Goal: Transaction & Acquisition: Purchase product/service

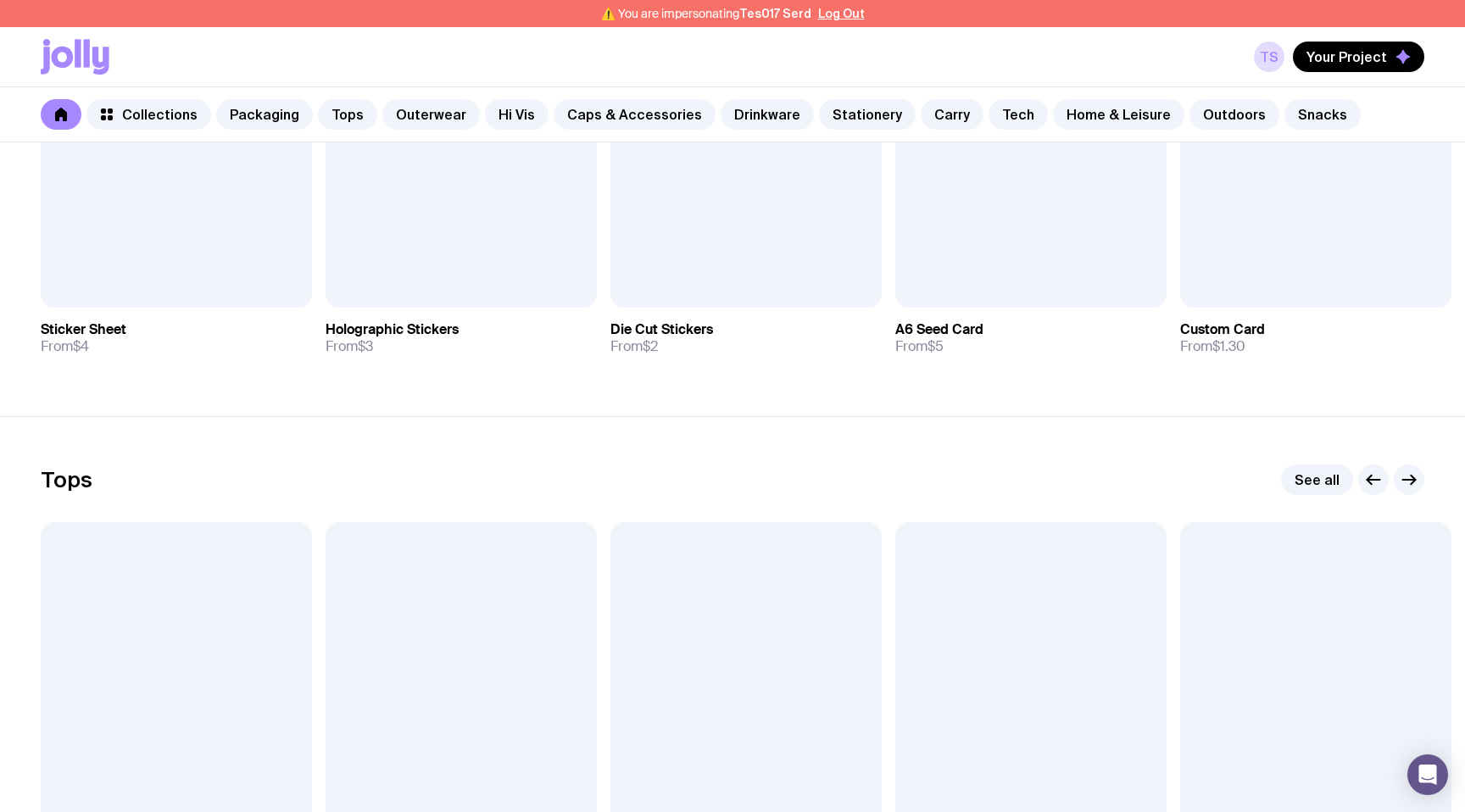
scroll to position [567, 0]
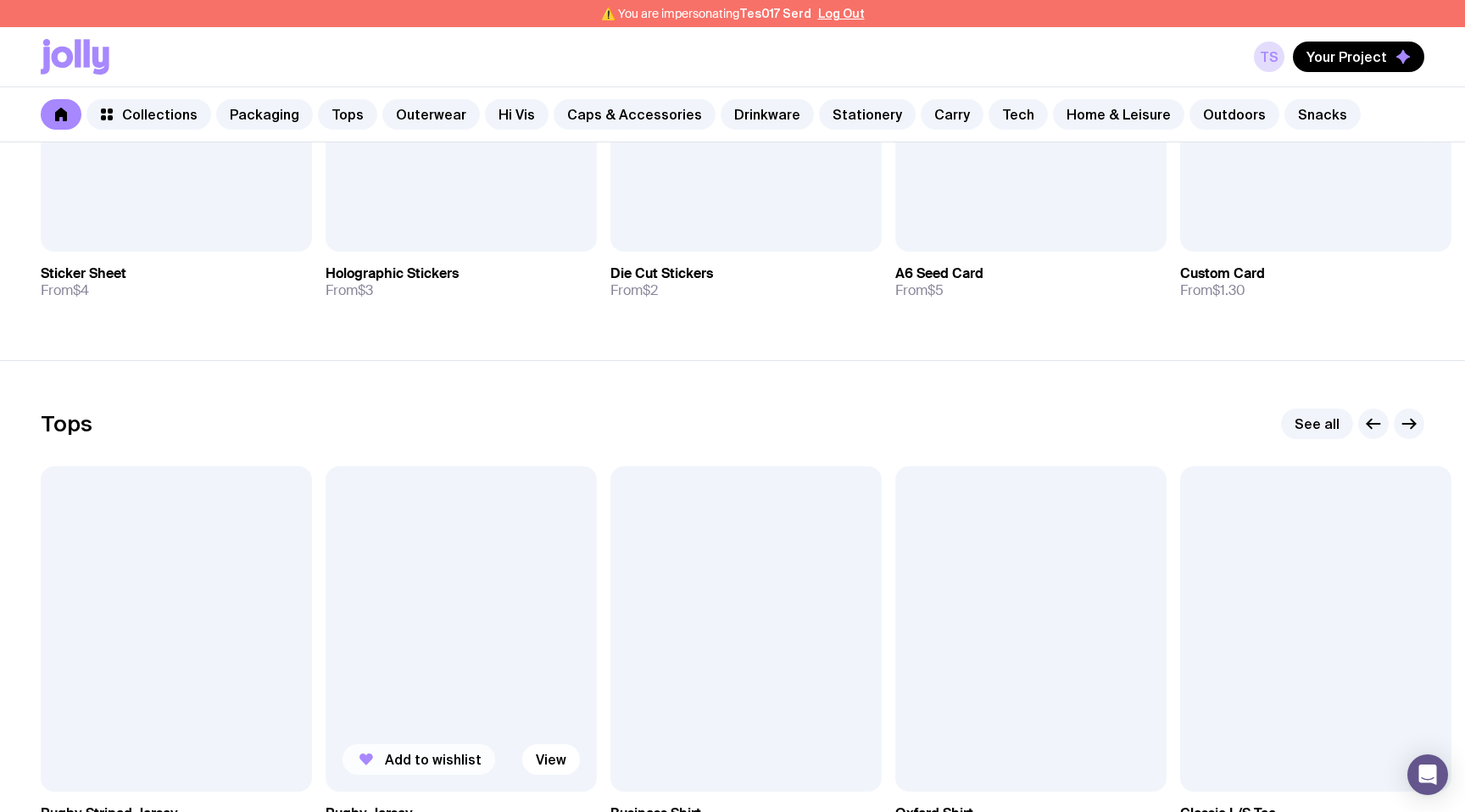
click at [417, 759] on span "Add to wishlist" at bounding box center [434, 759] width 97 height 17
click at [1381, 60] on span "Your Project" at bounding box center [1347, 57] width 81 height 17
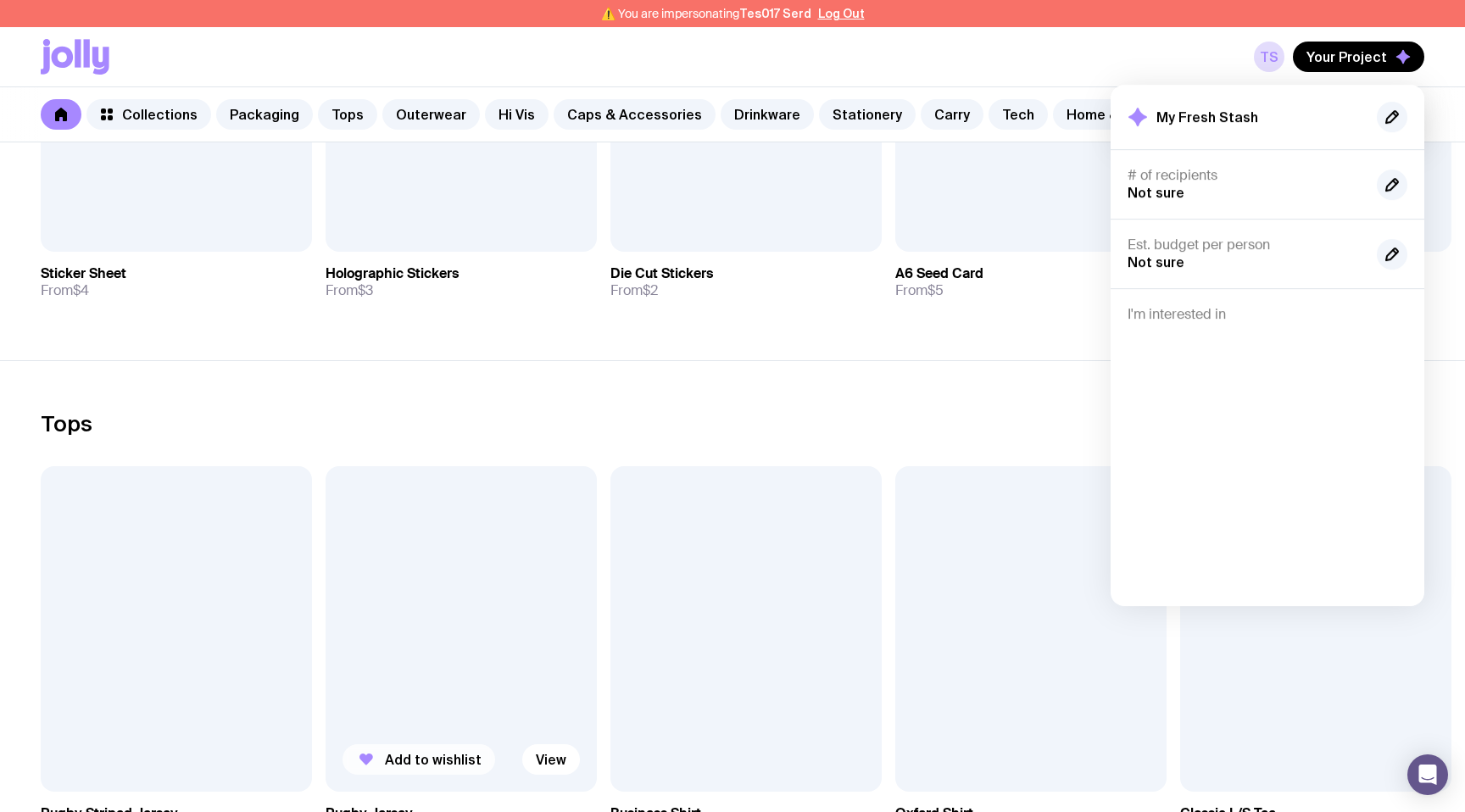
scroll to position [0, 0]
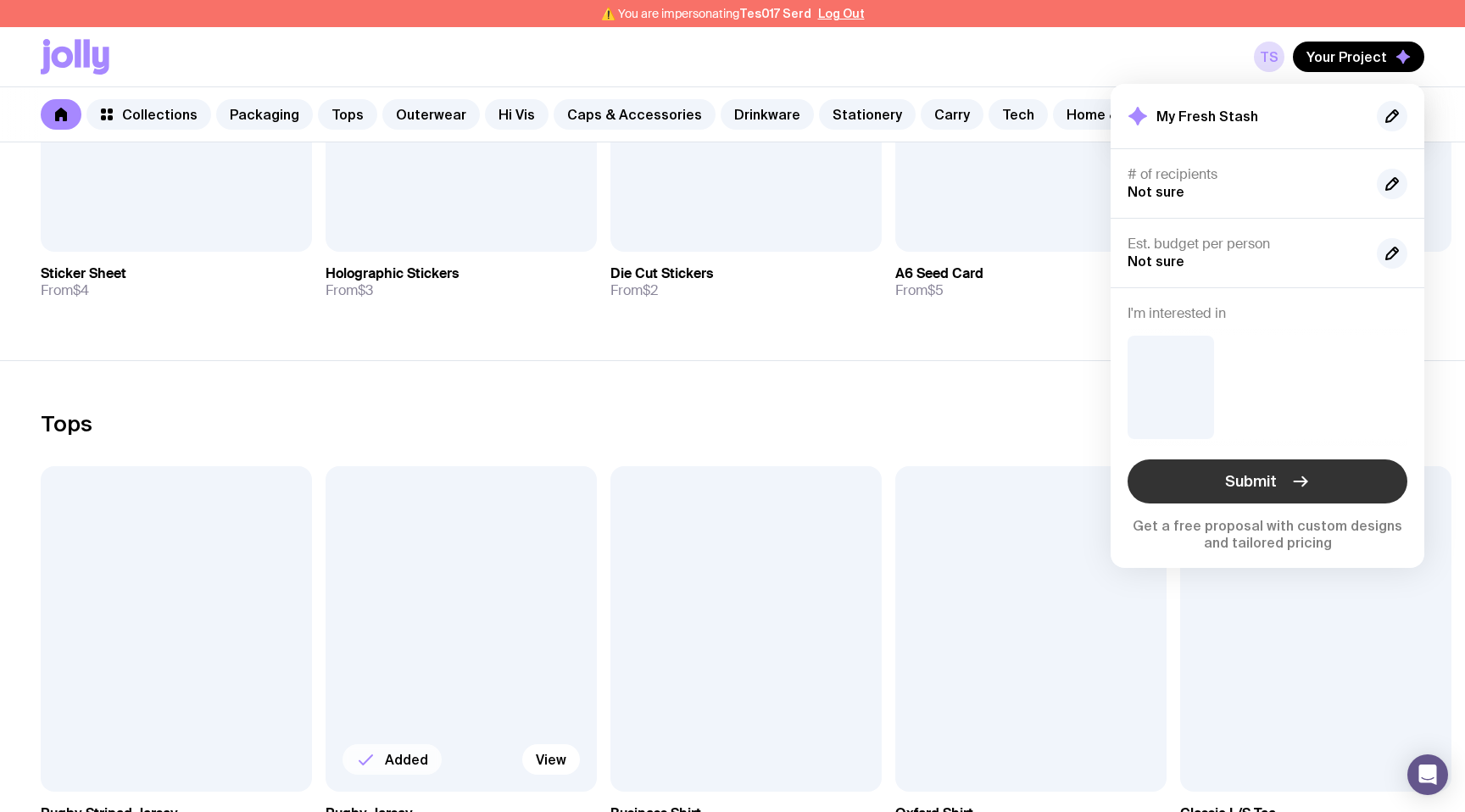
click at [1216, 481] on button "Submit" at bounding box center [1268, 481] width 280 height 44
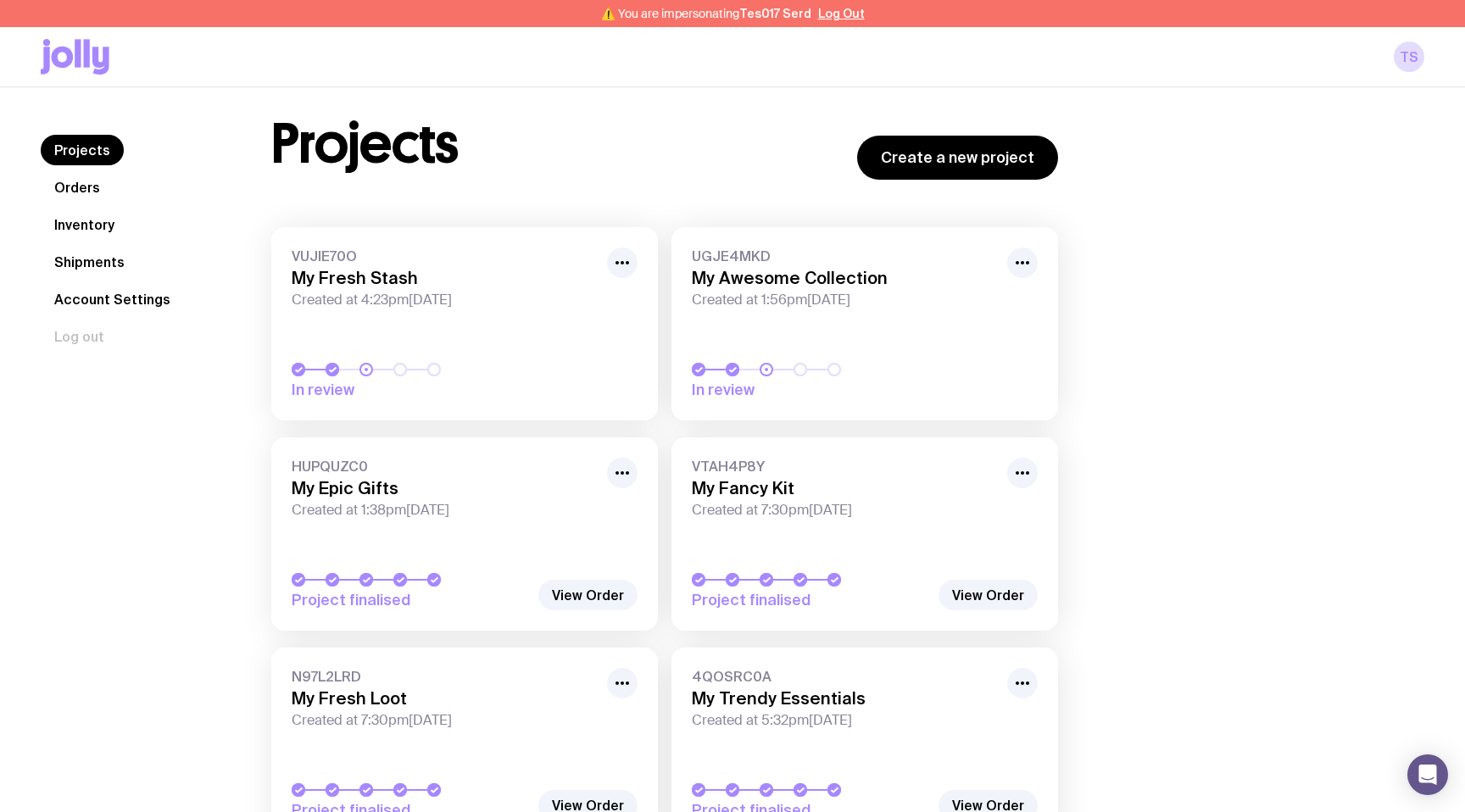
scroll to position [31, 0]
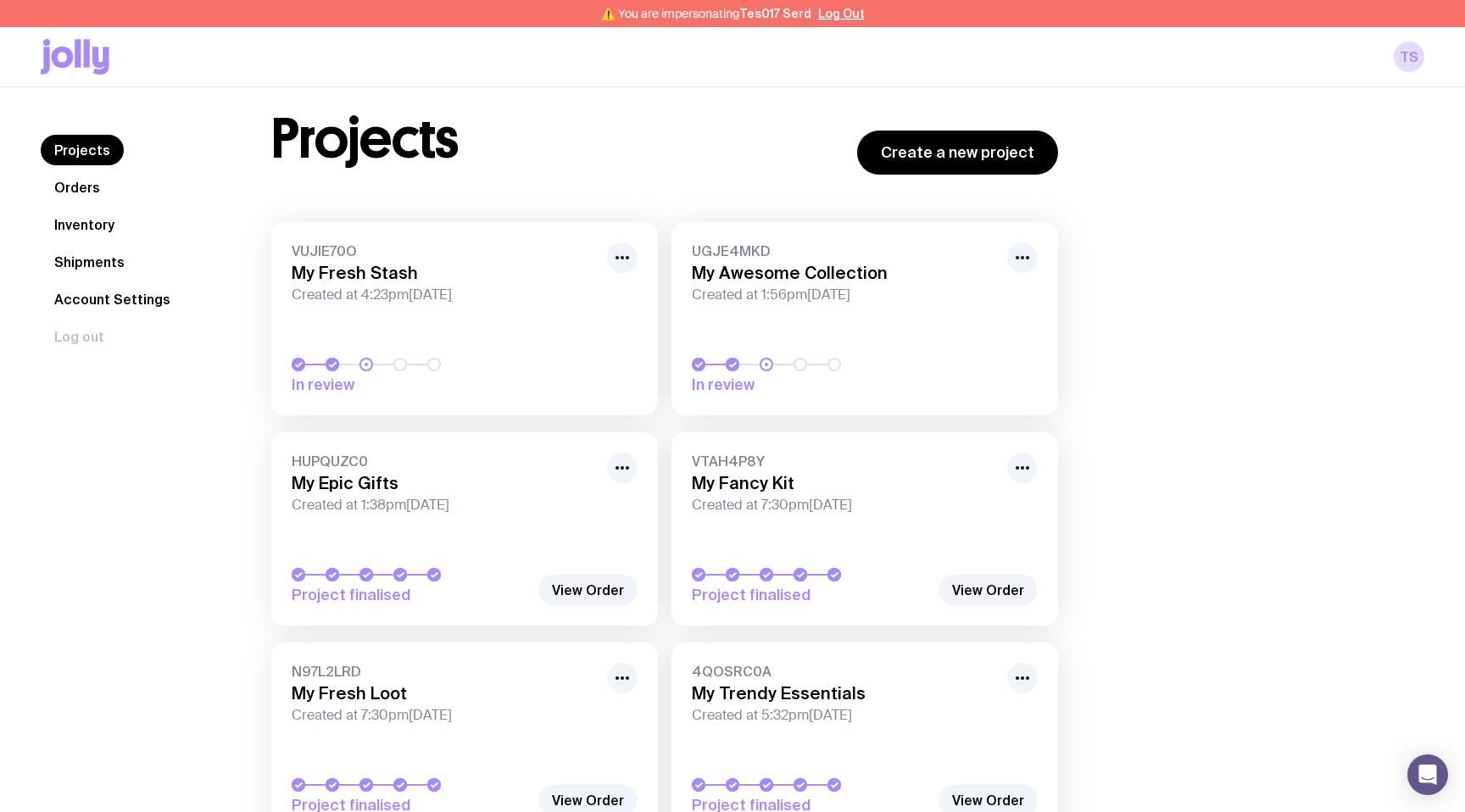
click at [423, 391] on span "In review" at bounding box center [410, 384] width 237 height 21
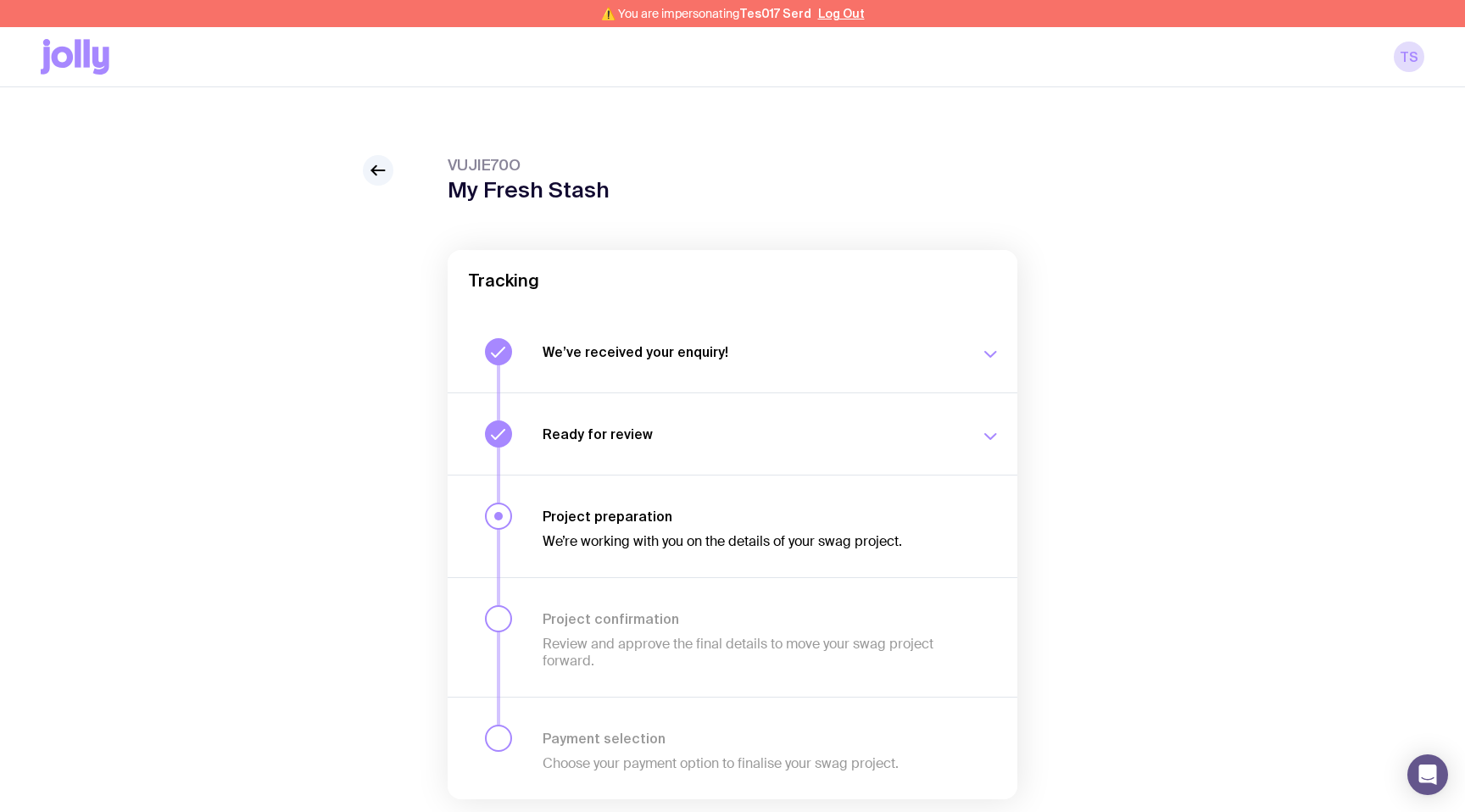
click at [391, 179] on div at bounding box center [378, 171] width 31 height 31
click at [379, 172] on icon at bounding box center [378, 170] width 21 height 21
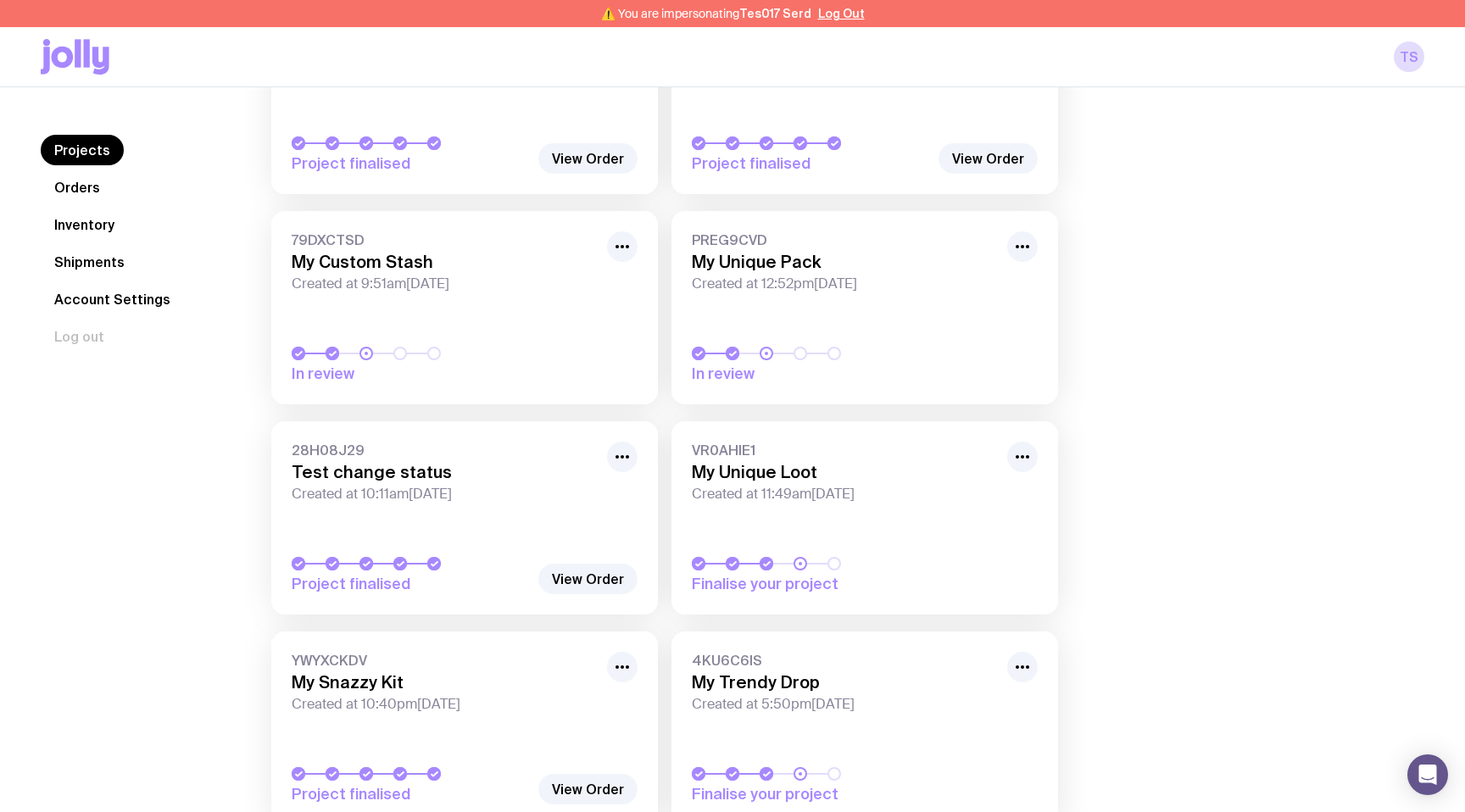
scroll to position [928, 0]
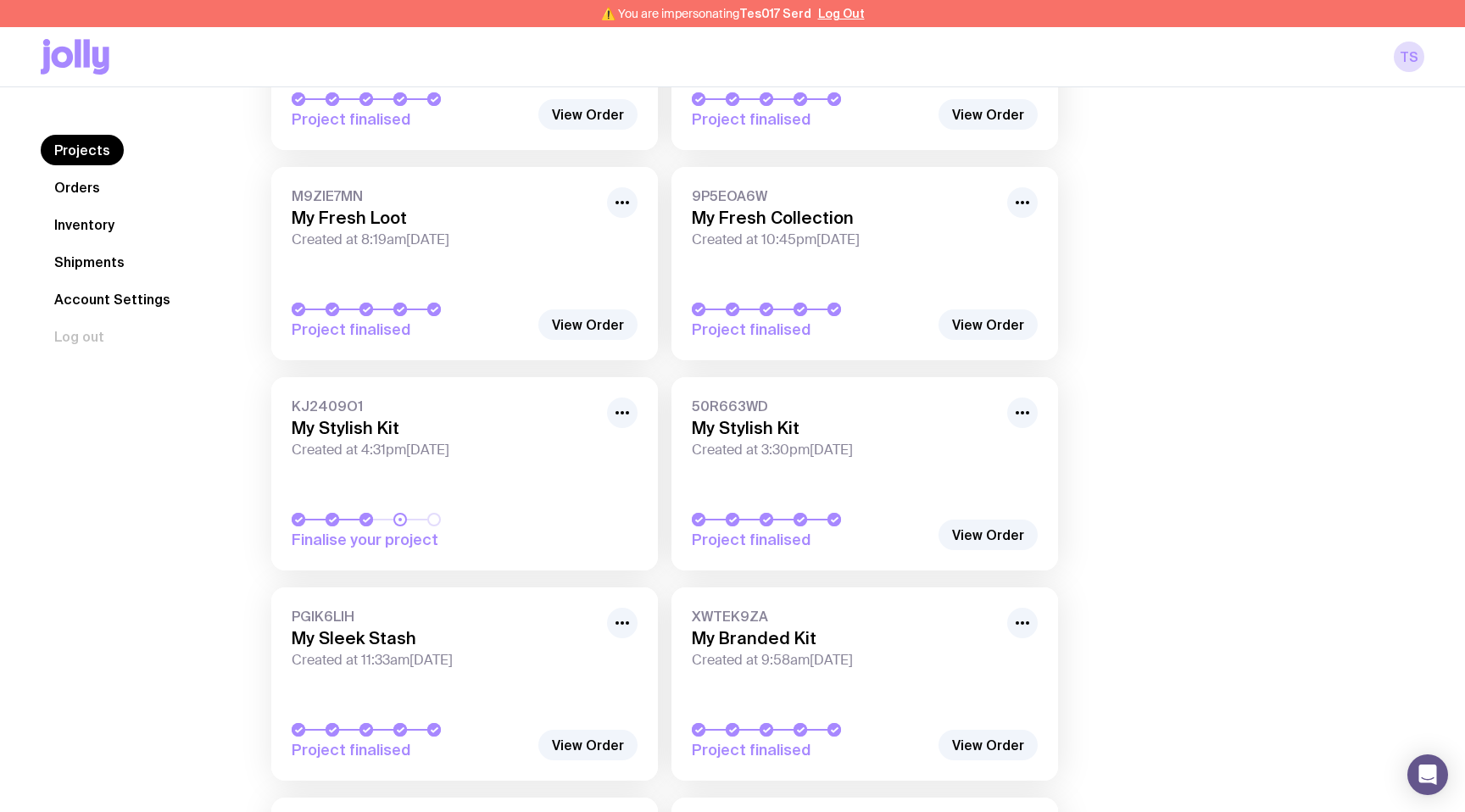
click at [437, 479] on link "KJ2409O1 My Stylish Kit Created at 4:31pm, Tue 26th Aug 2025 Finalise your proj…" at bounding box center [464, 473] width 386 height 193
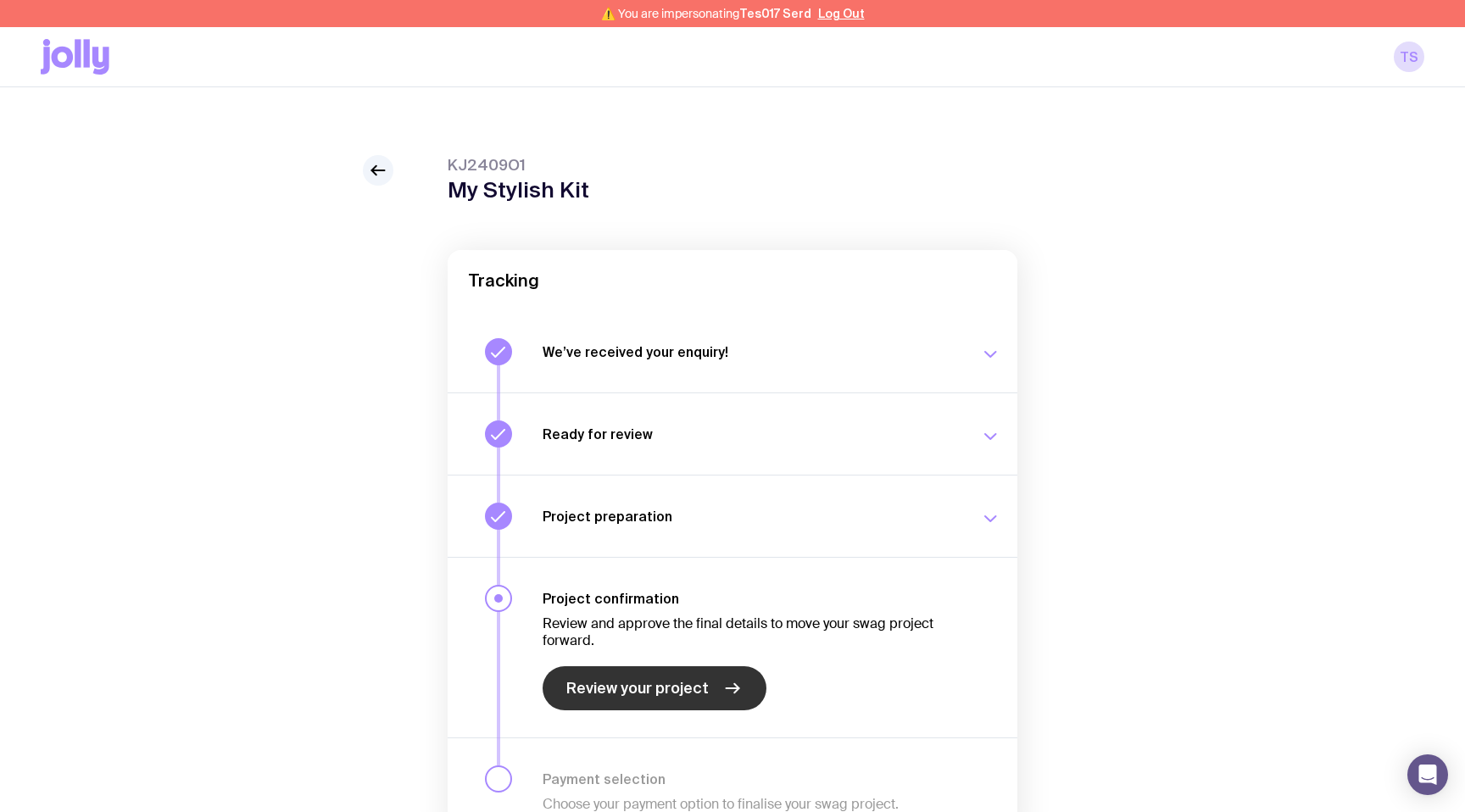
click at [616, 677] on link "Review your project" at bounding box center [654, 688] width 224 height 44
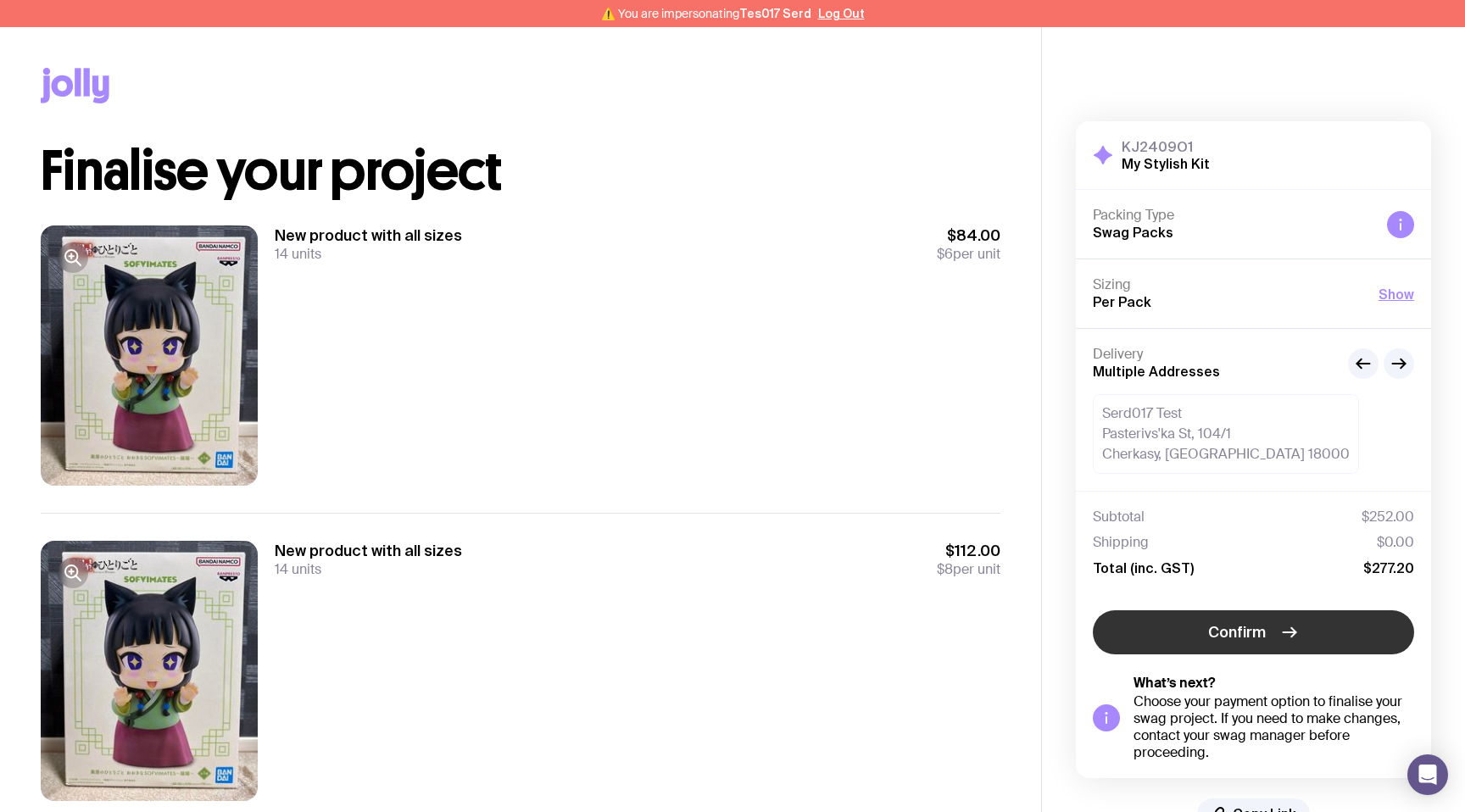
click at [1161, 631] on button "Confirm" at bounding box center [1254, 632] width 322 height 44
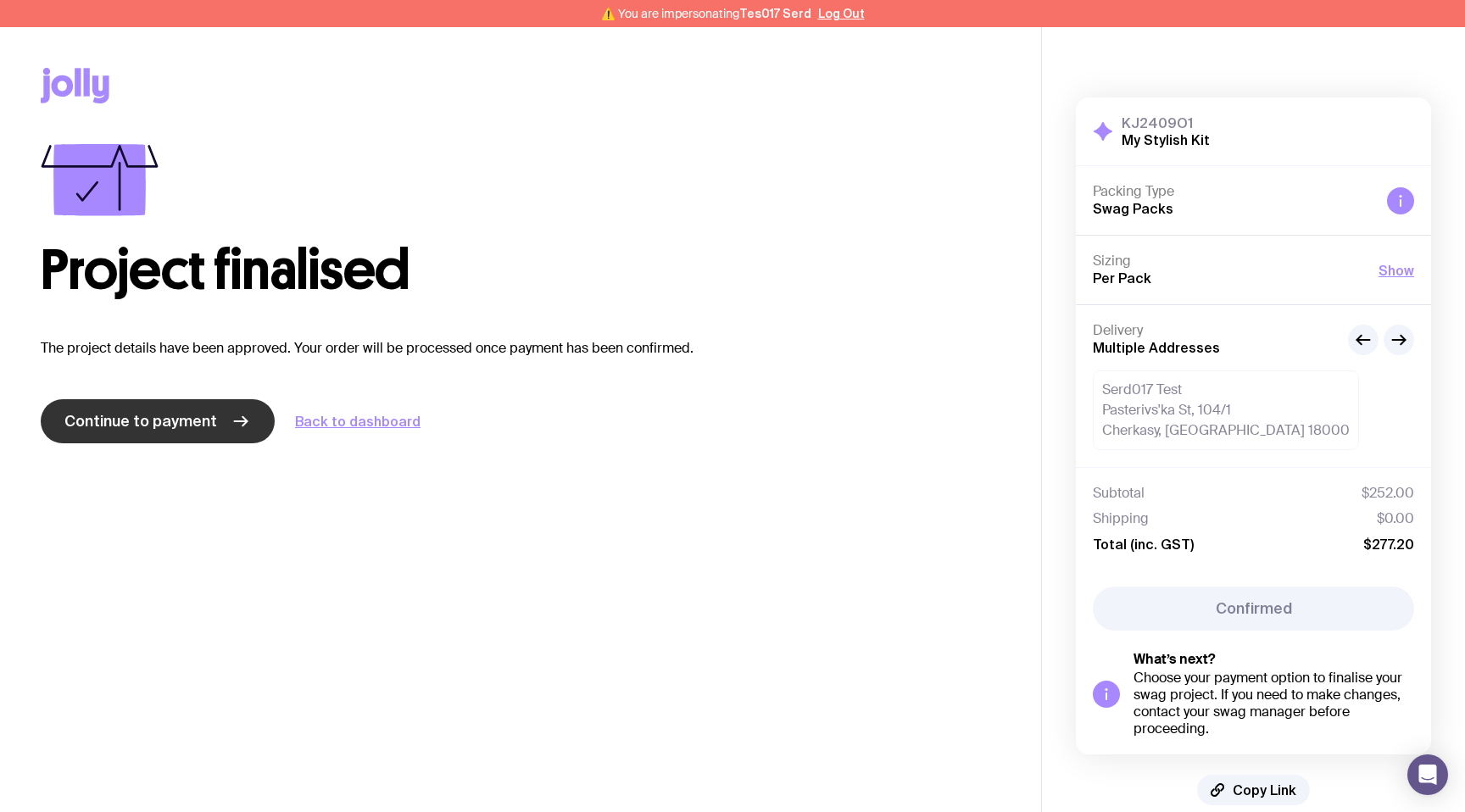
click at [223, 411] on link "Continue to payment" at bounding box center [157, 421] width 234 height 44
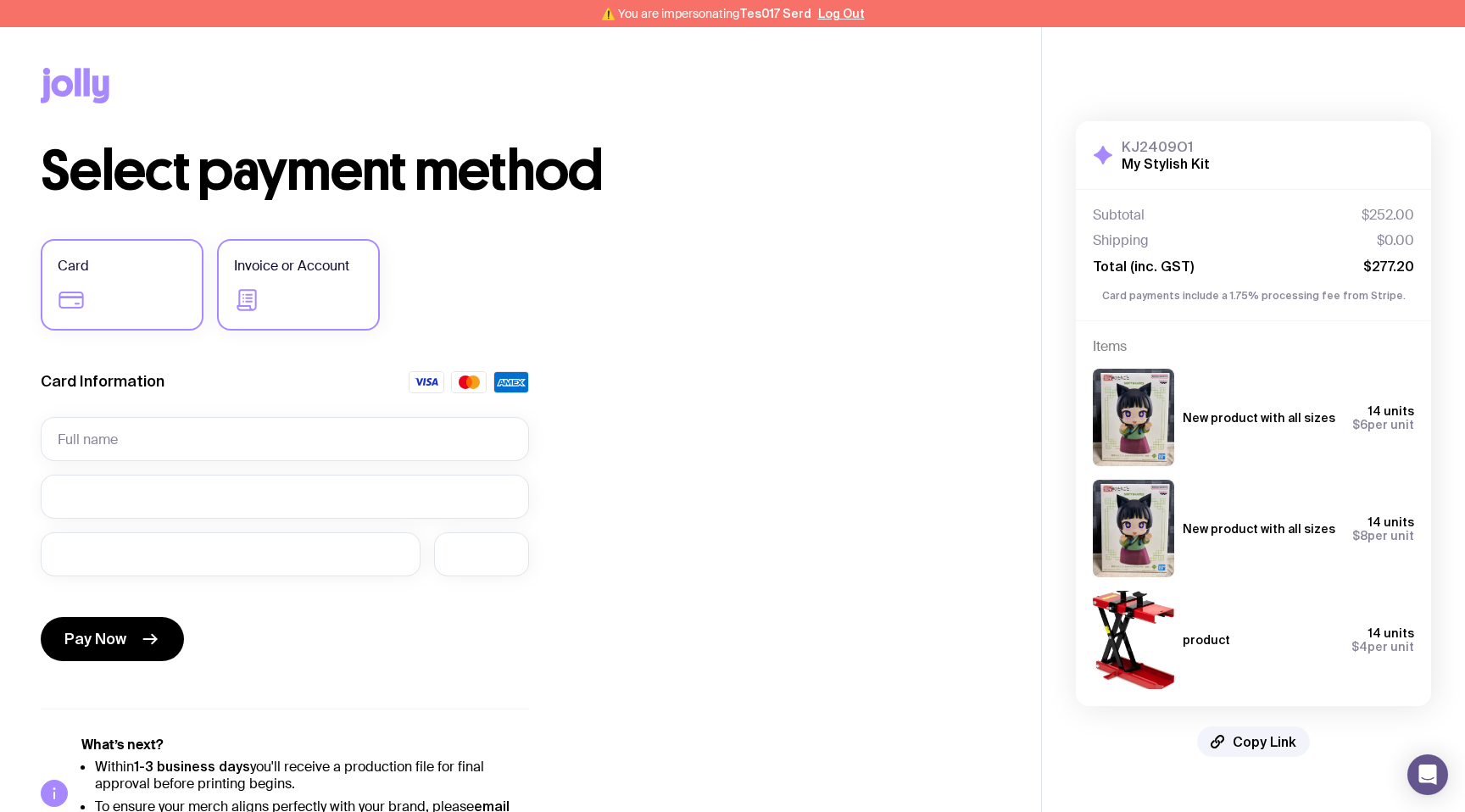
click at [328, 266] on span "Invoice or Account" at bounding box center [292, 266] width 115 height 21
click at [0, 0] on input "Invoice or Account" at bounding box center [0, 0] width 0 height 0
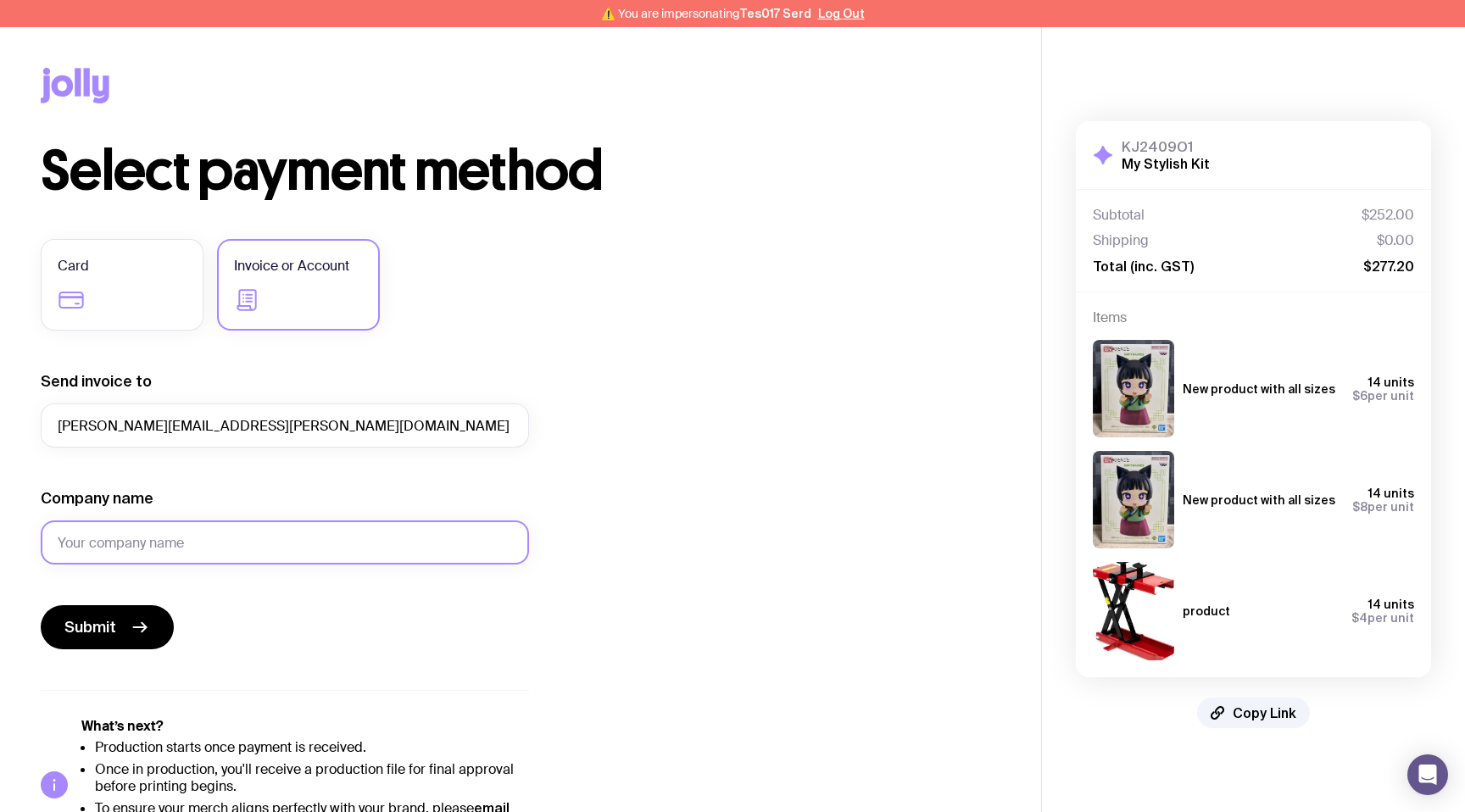
click at [191, 543] on input "Company name" at bounding box center [285, 543] width 489 height 44
type input "TEST"
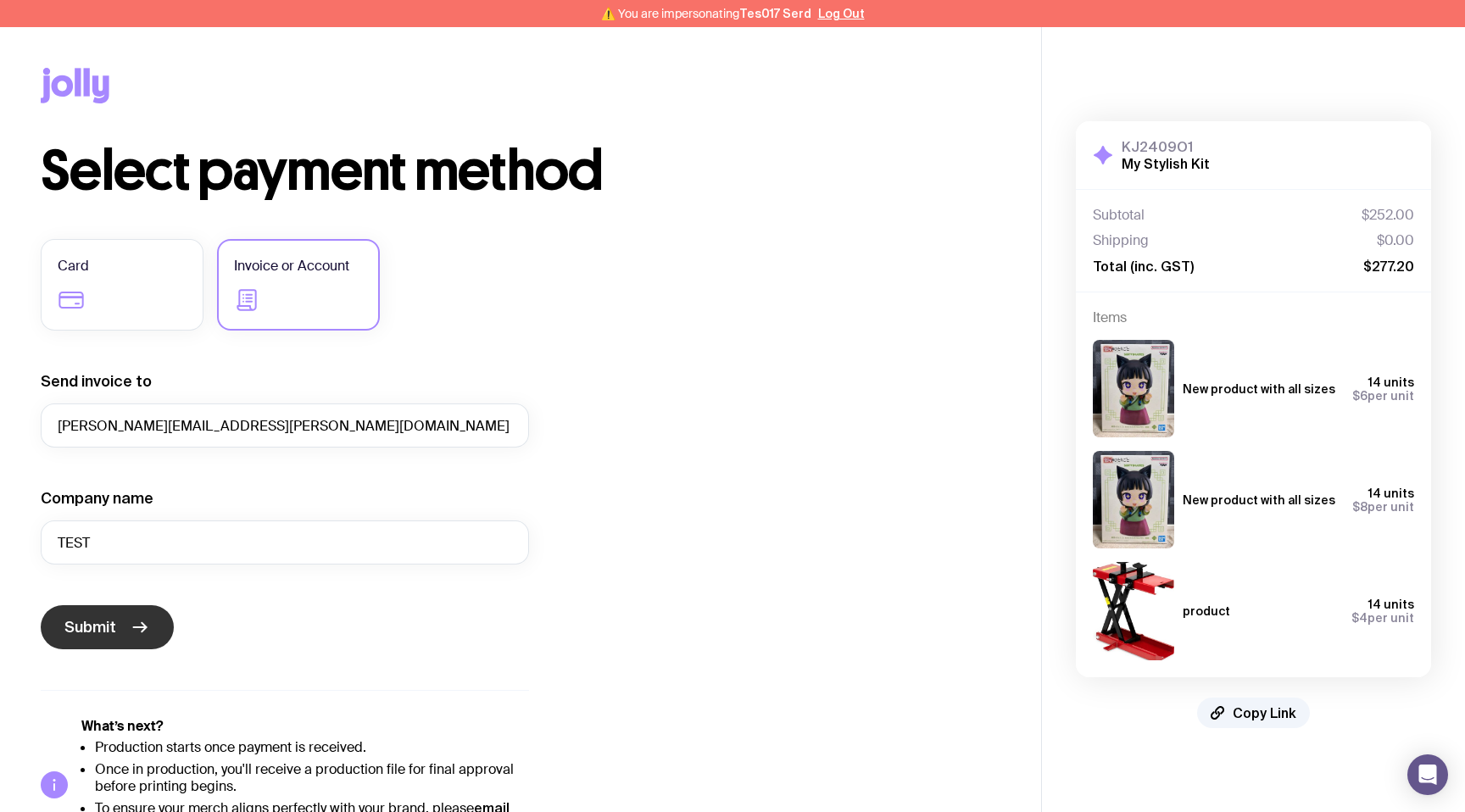
click at [101, 639] on button "Submit" at bounding box center [107, 627] width 133 height 44
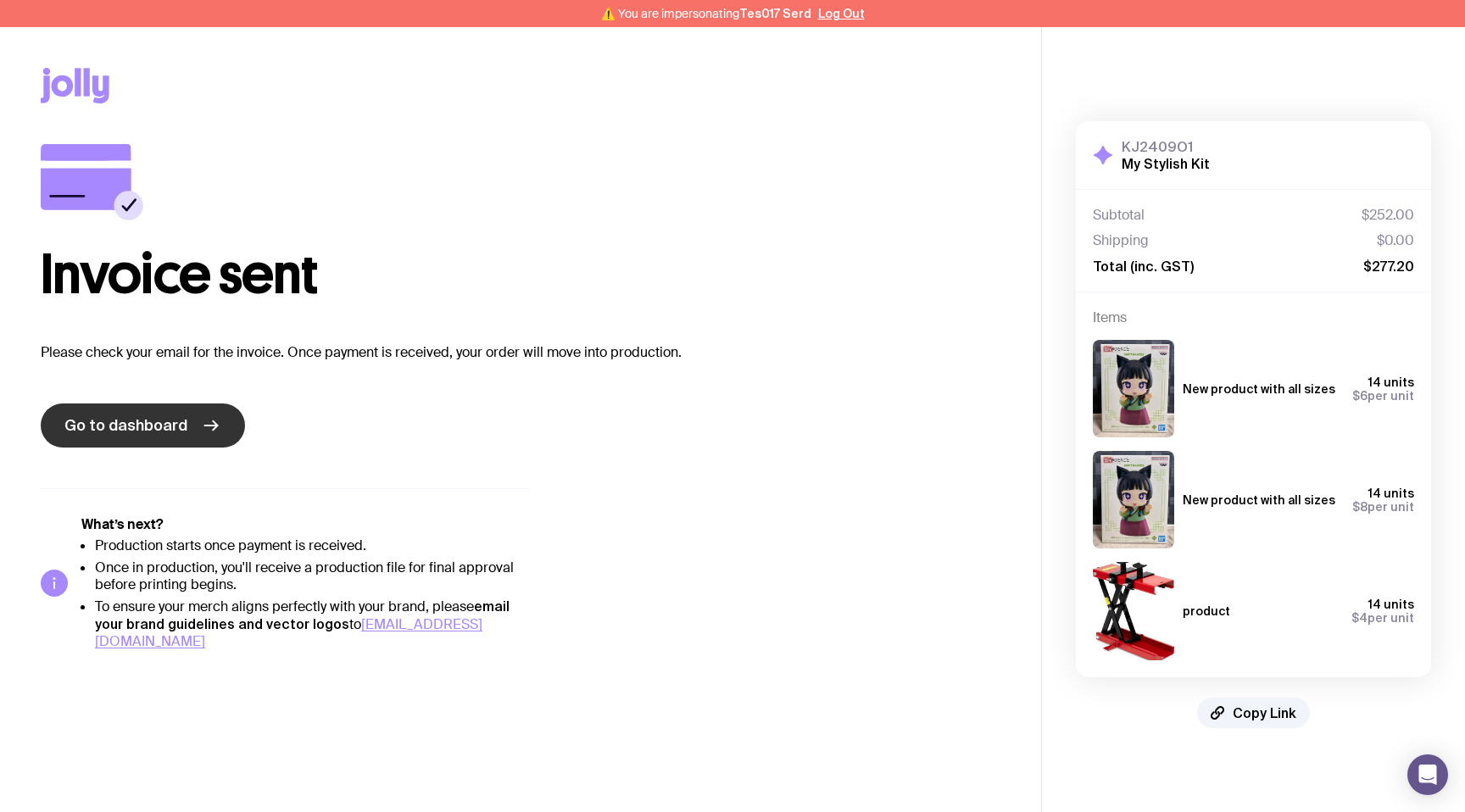
click at [169, 443] on link "Go to dashboard" at bounding box center [143, 425] width 205 height 44
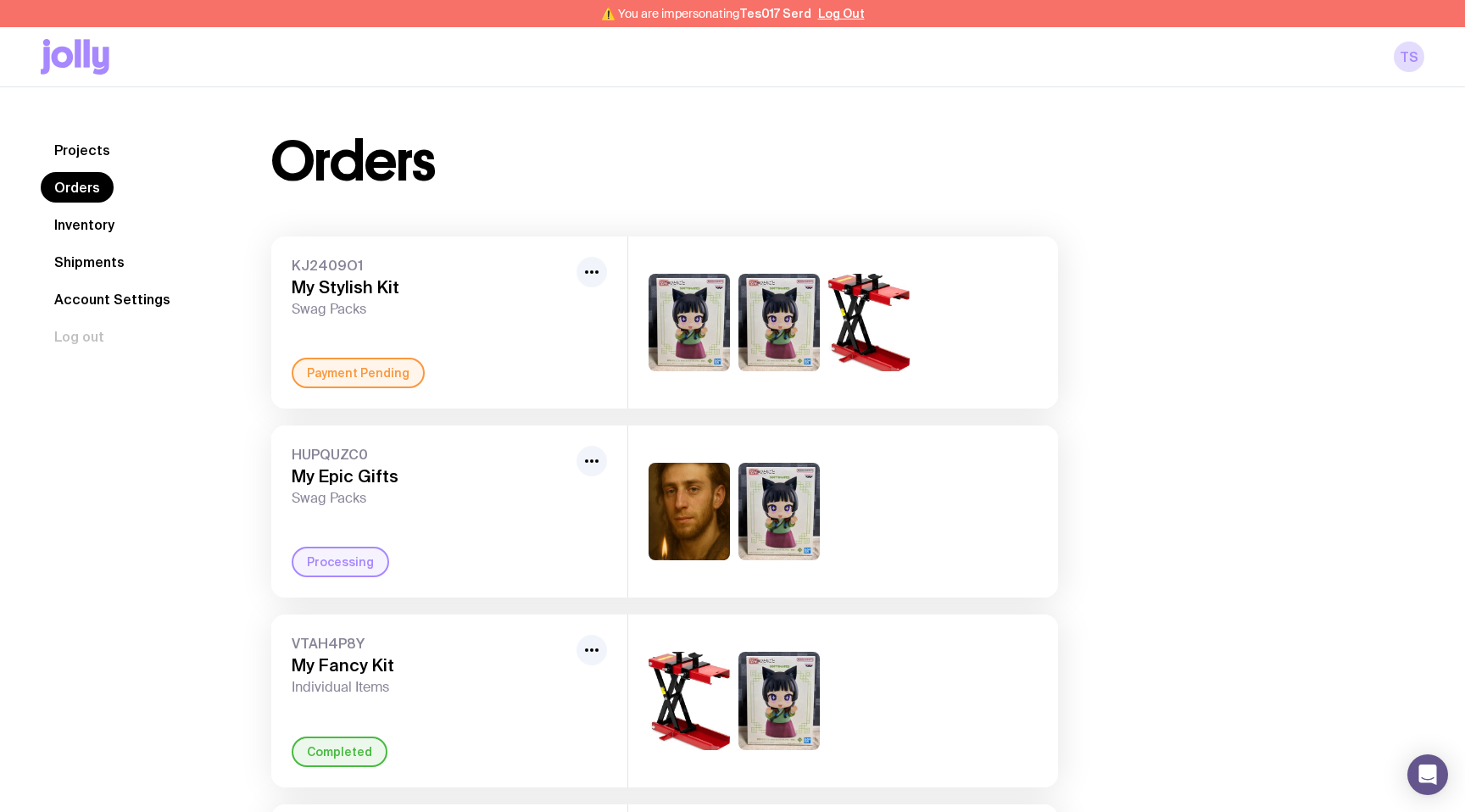
click at [82, 146] on link "Projects" at bounding box center [82, 150] width 84 height 31
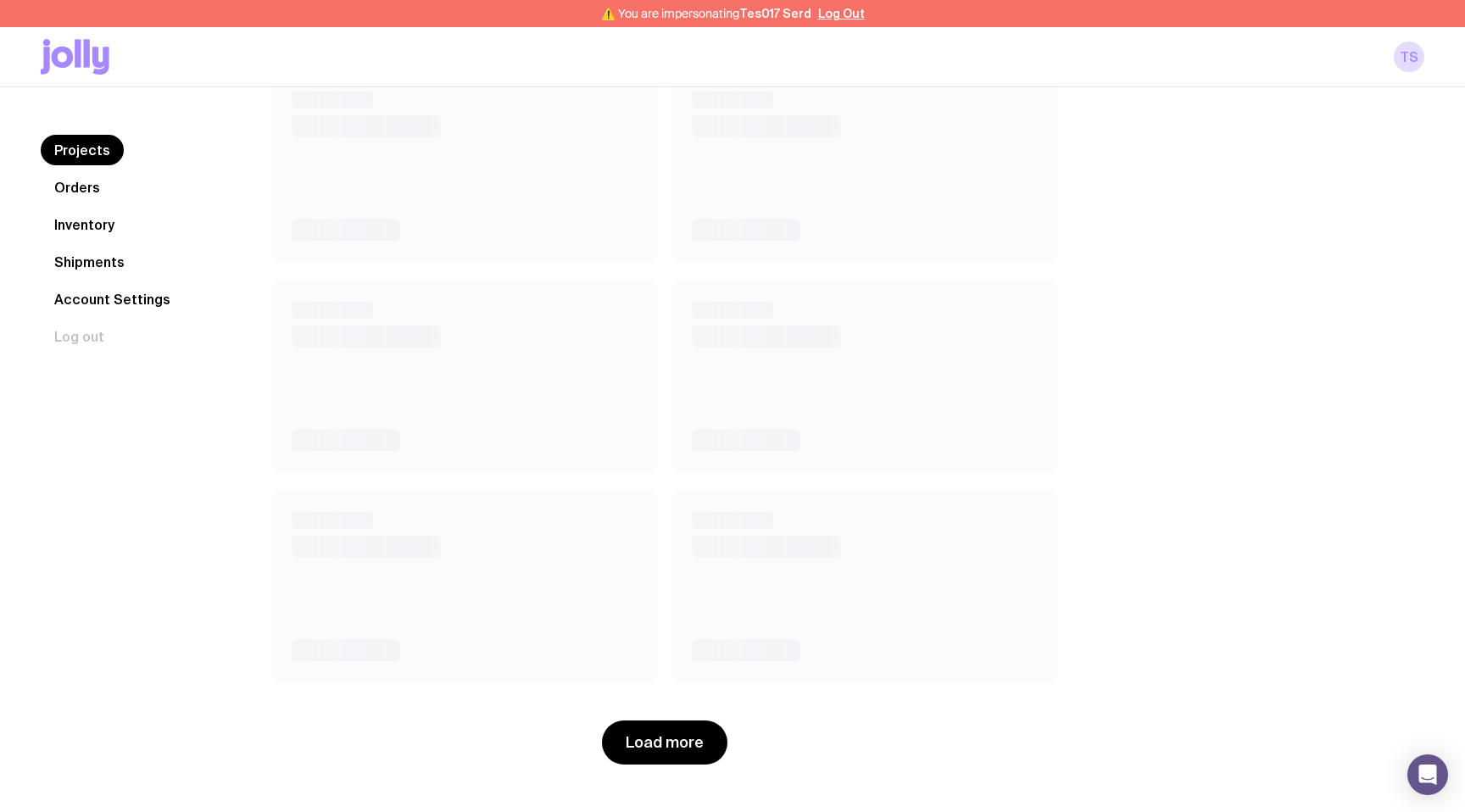
scroll to position [1446, 0]
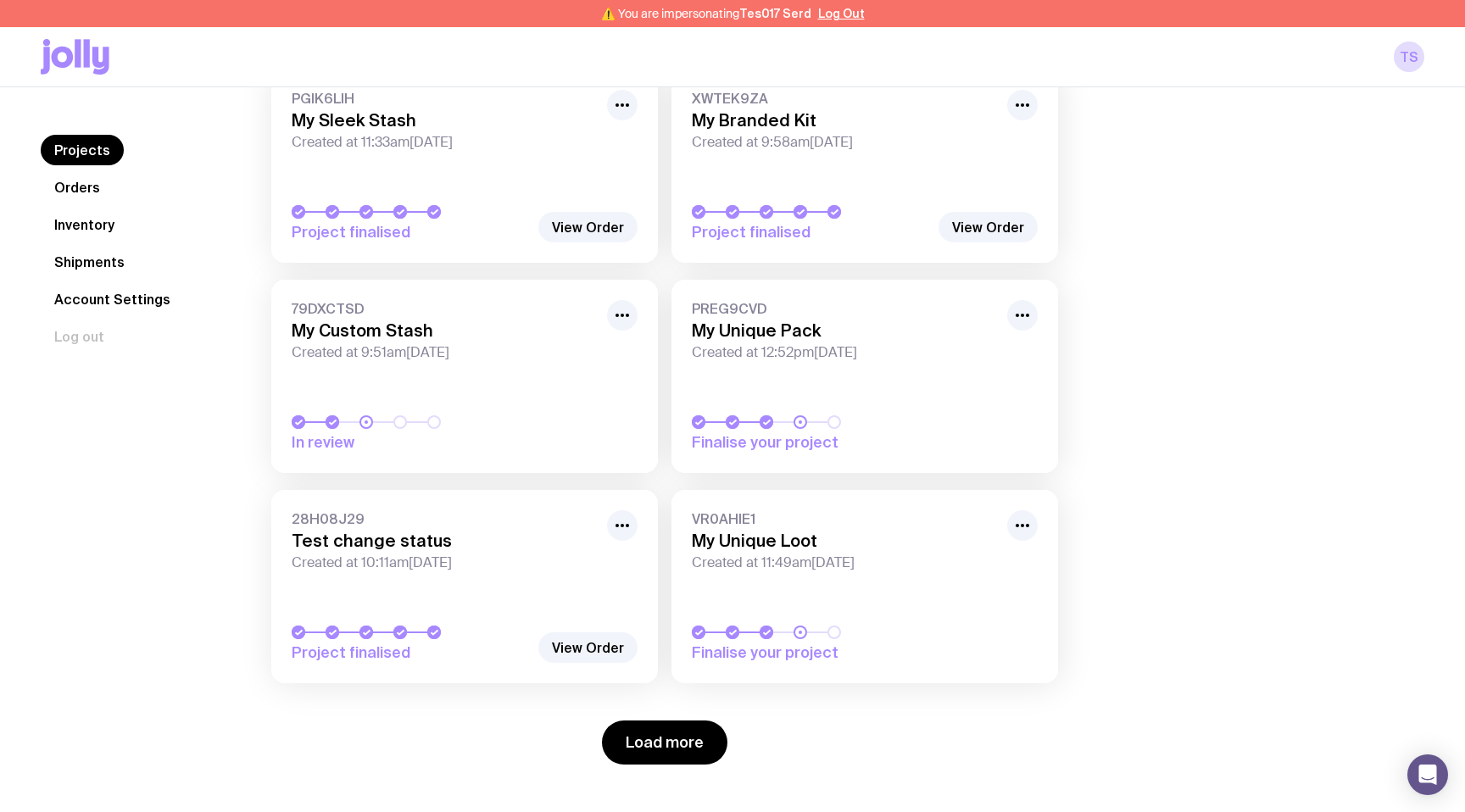
click at [856, 341] on div "PREG9CVD My Unique Pack Created at 12:52pm, Mon 25th Aug 2025" at bounding box center [864, 331] width 346 height 61
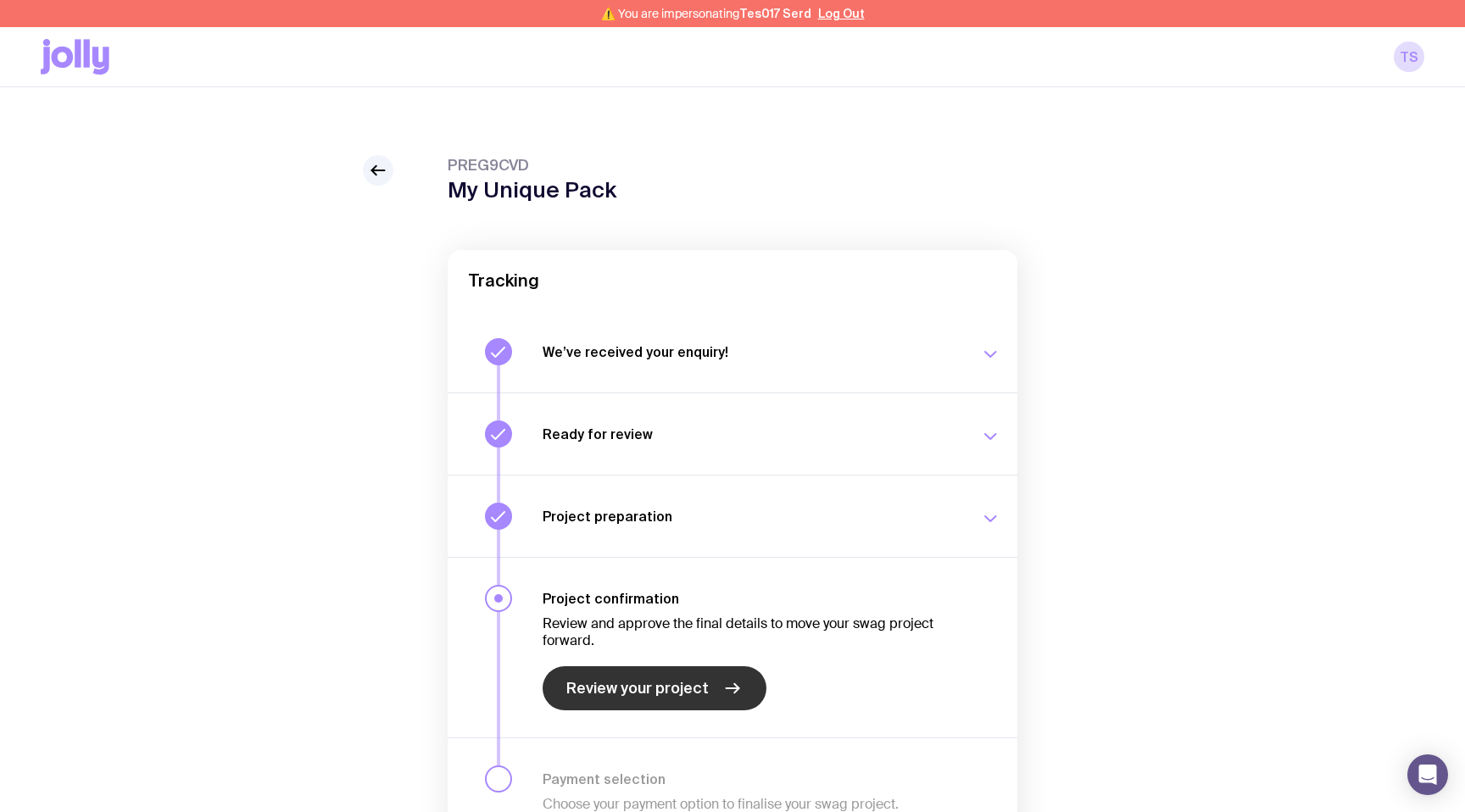
click at [659, 687] on span "Review your project" at bounding box center [638, 688] width 143 height 21
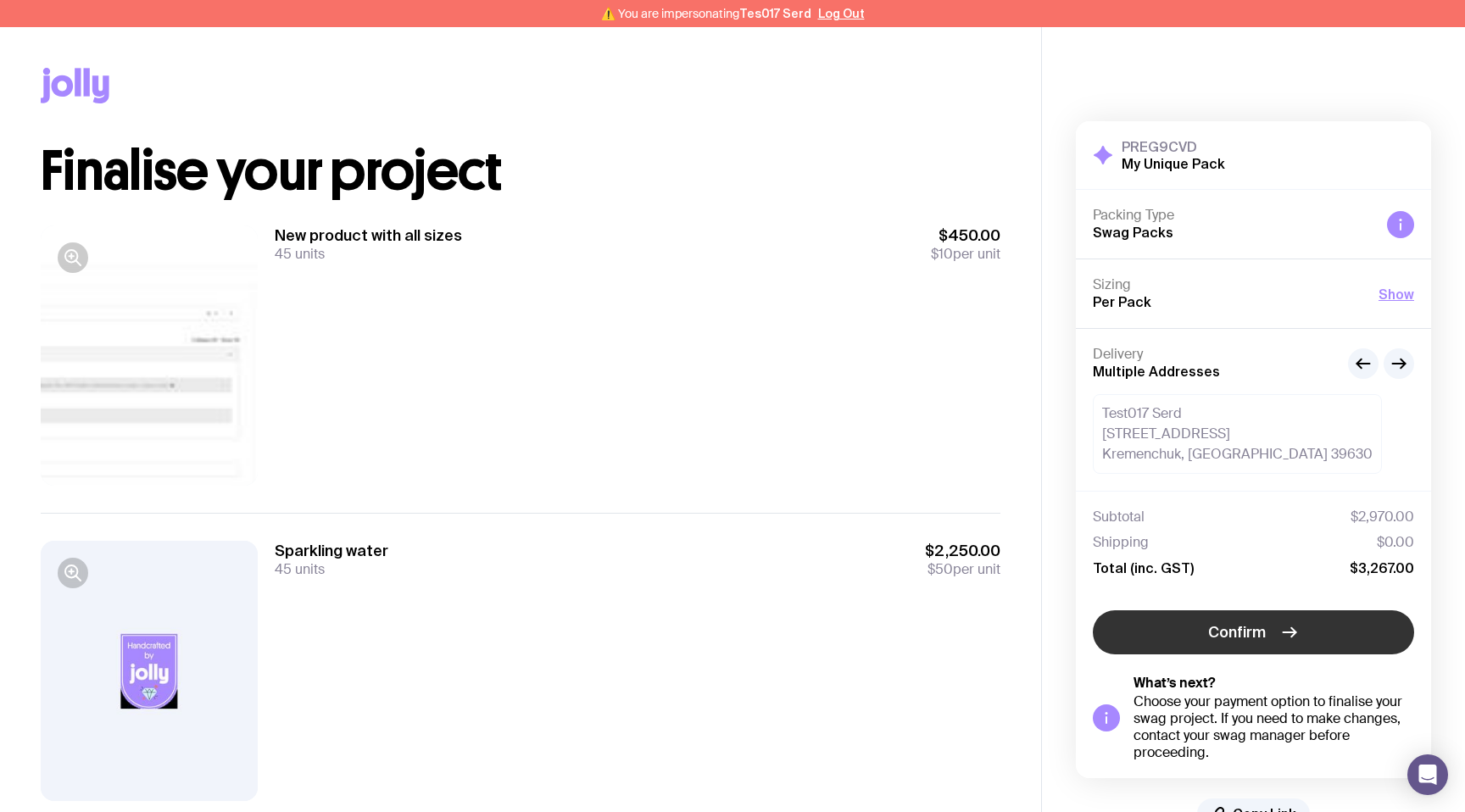
click at [1184, 643] on button "Confirm" at bounding box center [1254, 632] width 322 height 44
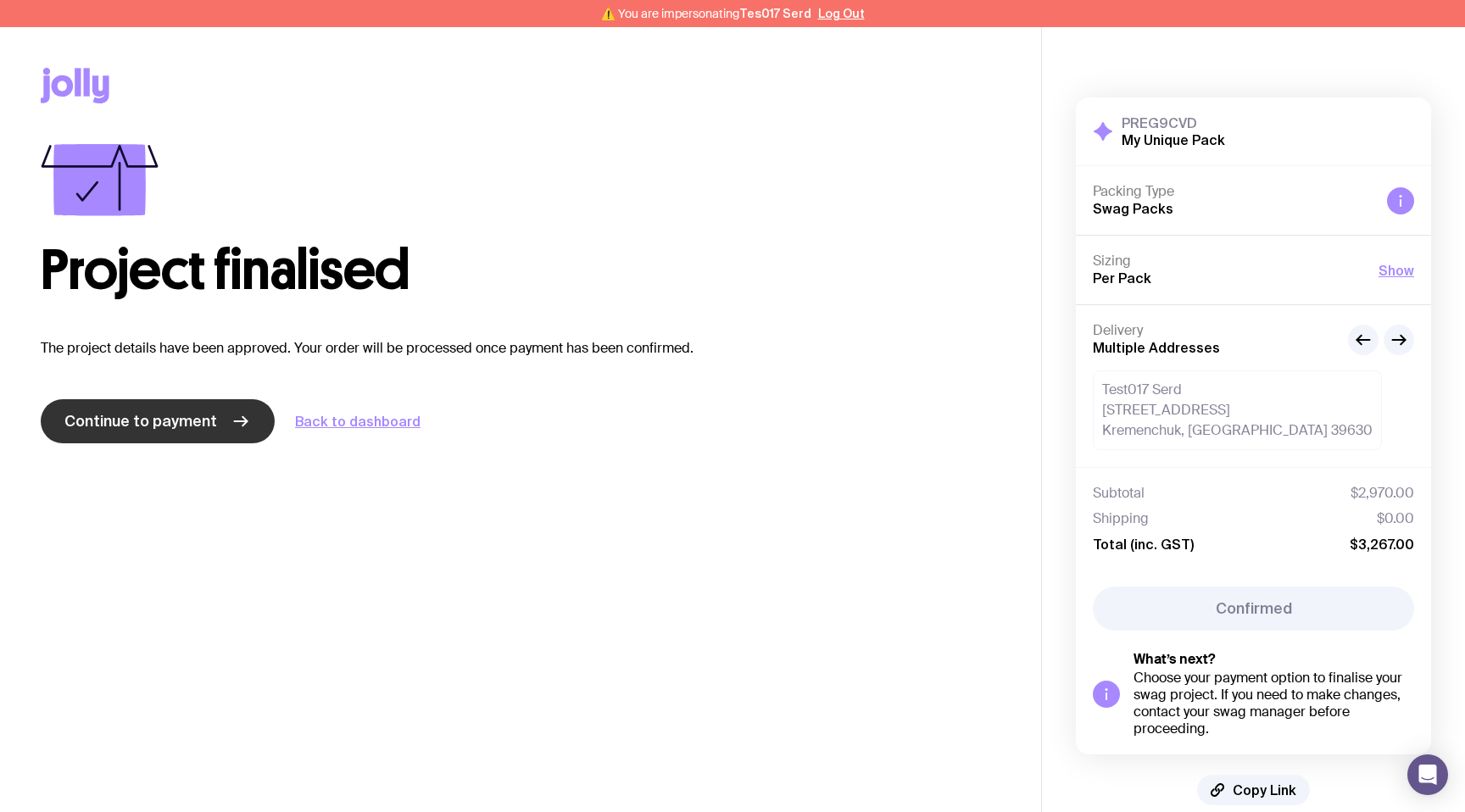
click at [221, 423] on link "Continue to payment" at bounding box center [157, 421] width 234 height 44
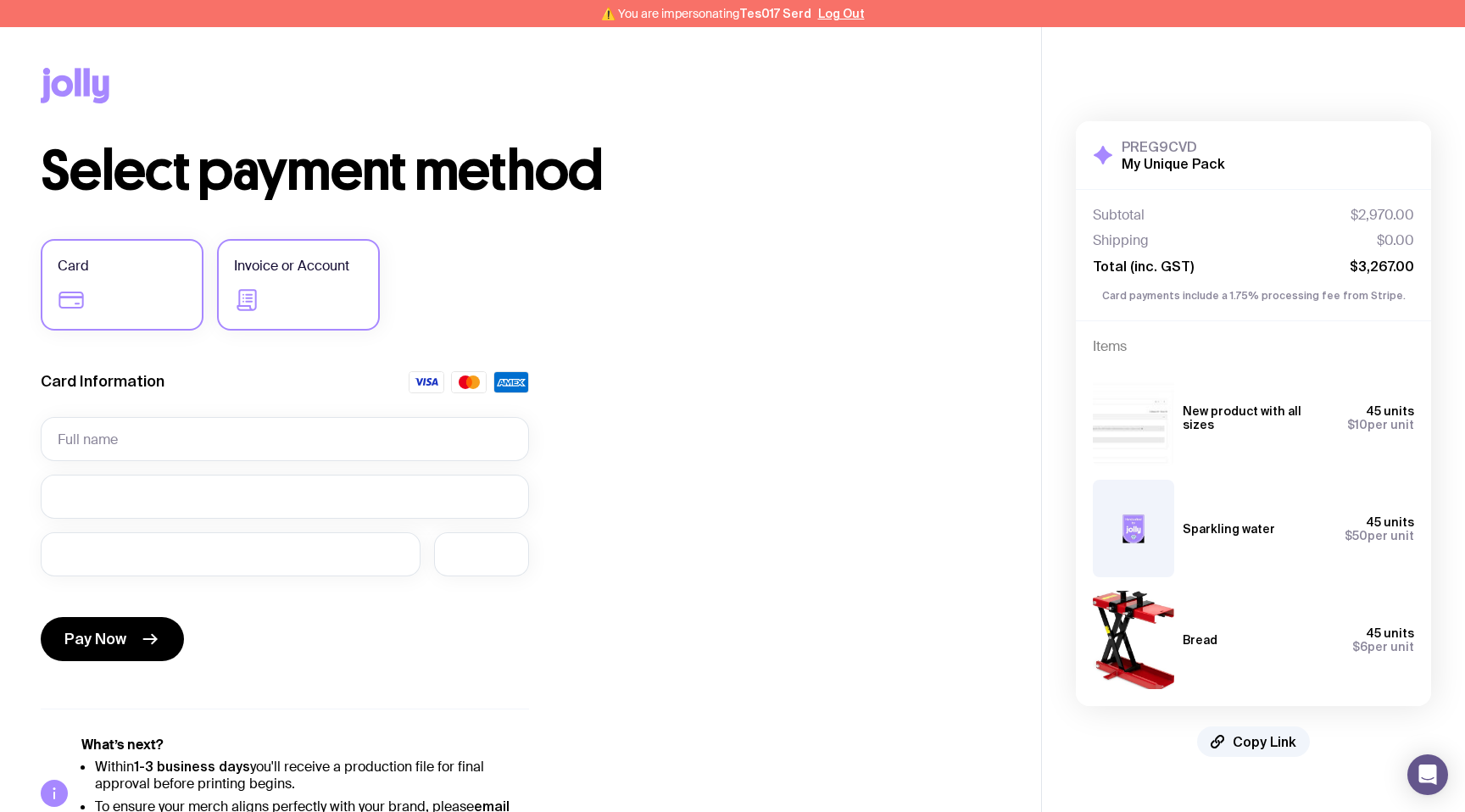
click at [308, 291] on label "Invoice or Account" at bounding box center [298, 285] width 163 height 92
click at [0, 0] on input "Invoice or Account" at bounding box center [0, 0] width 0 height 0
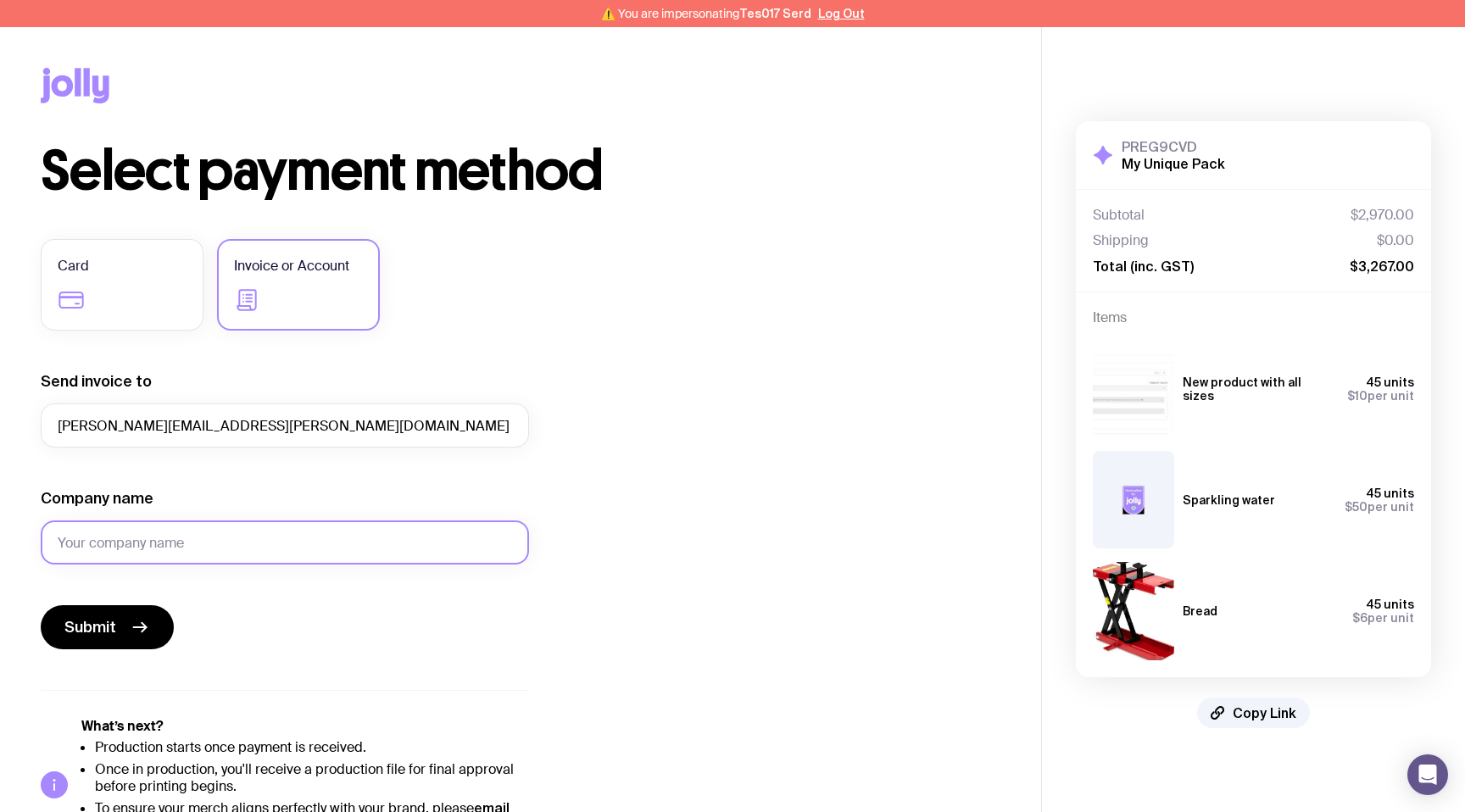
click at [207, 539] on input "Company name" at bounding box center [285, 543] width 489 height 44
type input "TEST"
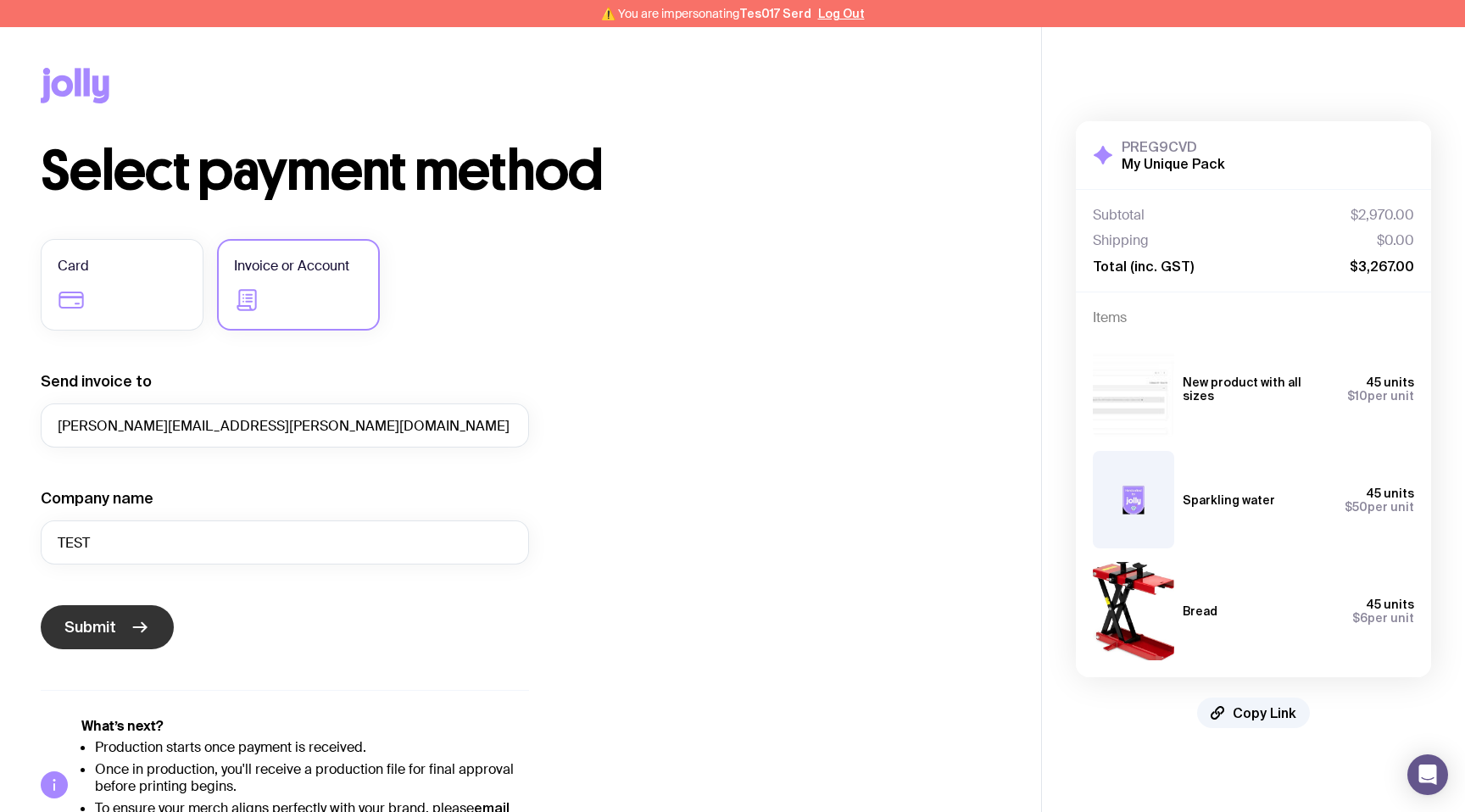
click at [123, 634] on button "Submit" at bounding box center [107, 627] width 133 height 44
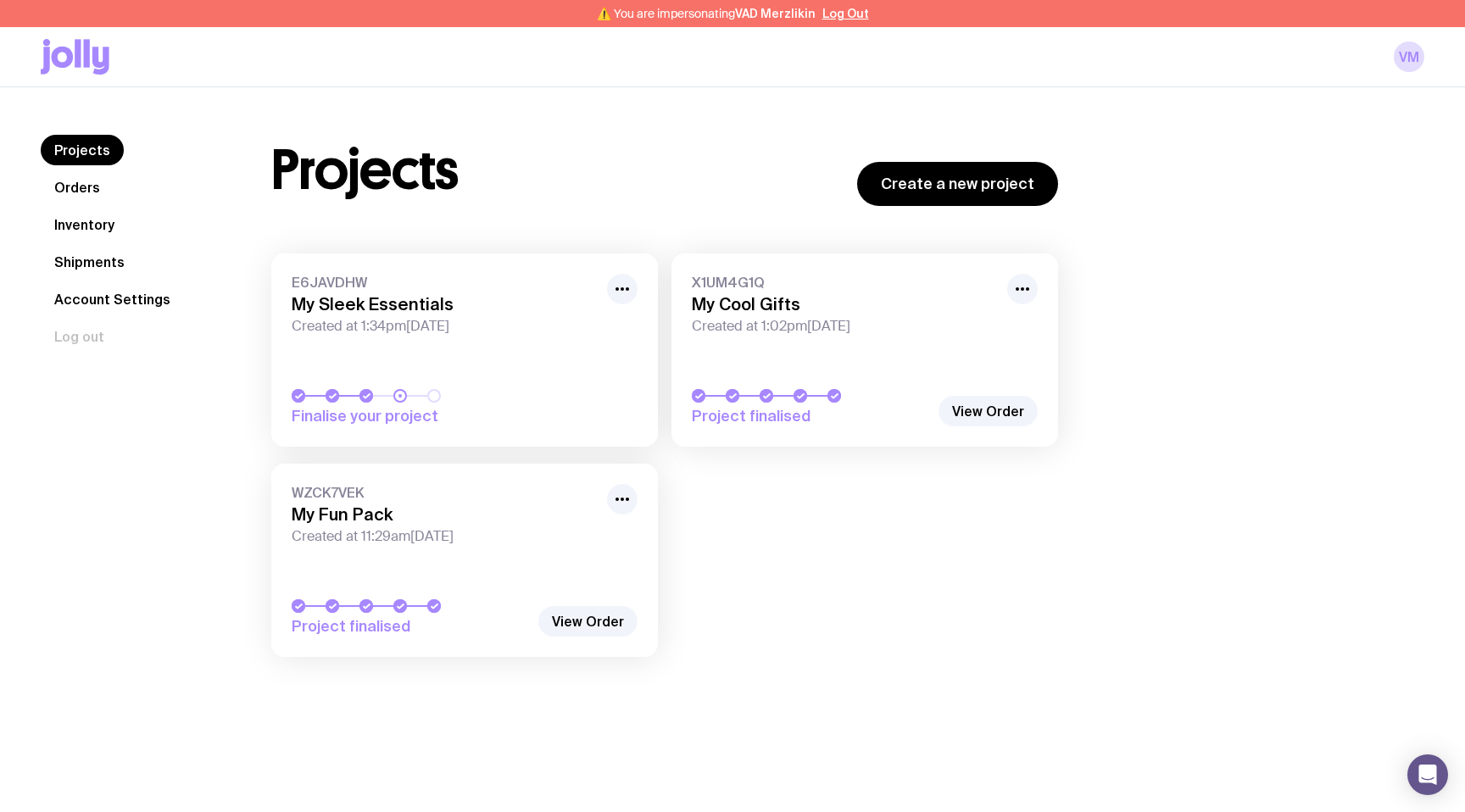
click at [498, 326] on span "Created at 1:34pm[DATE]" at bounding box center [445, 326] width 305 height 17
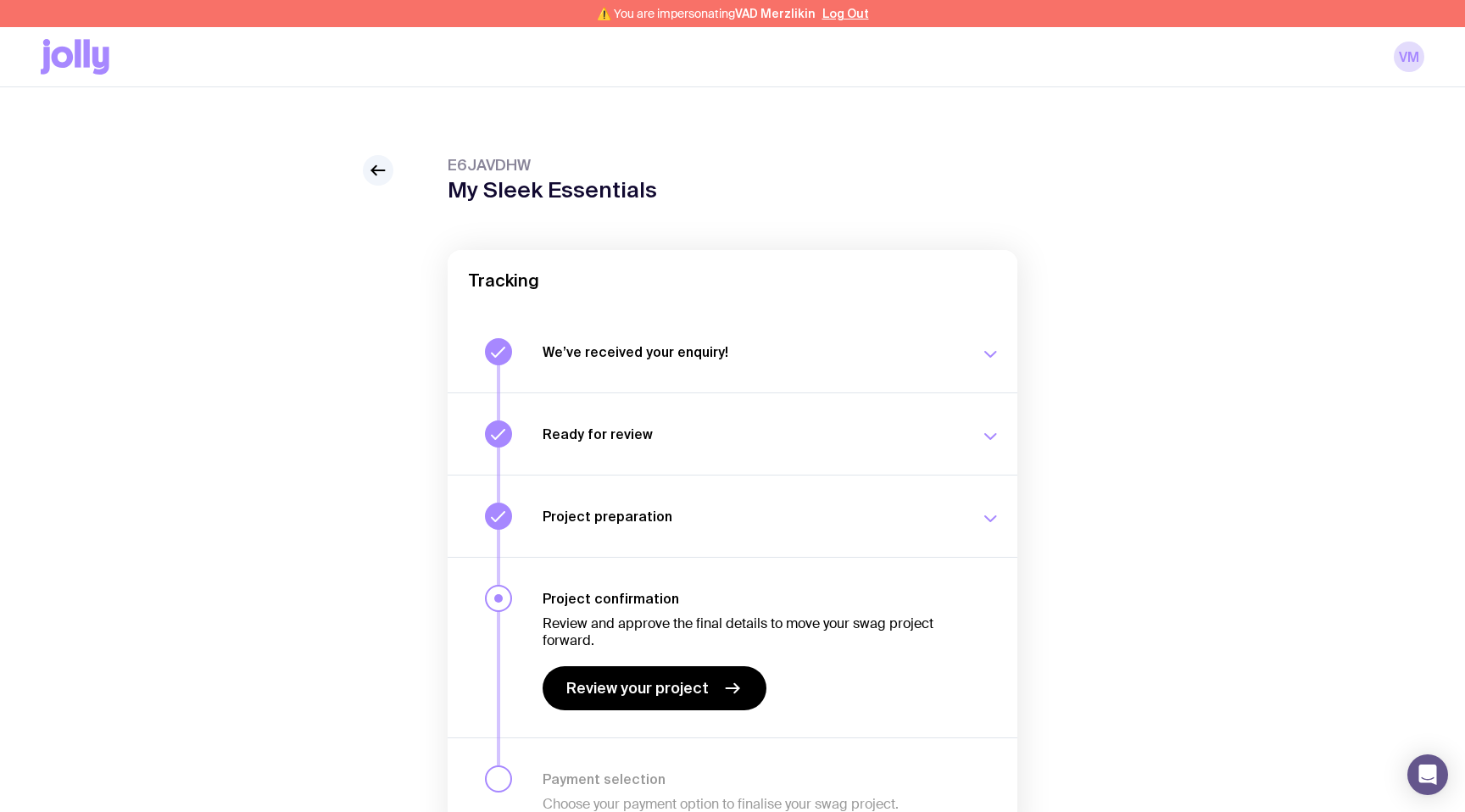
click at [495, 163] on span "E6JAVDHW" at bounding box center [552, 165] width 209 height 21
copy span "E6JAVDHW"
click at [622, 689] on span "Review your project" at bounding box center [638, 688] width 143 height 21
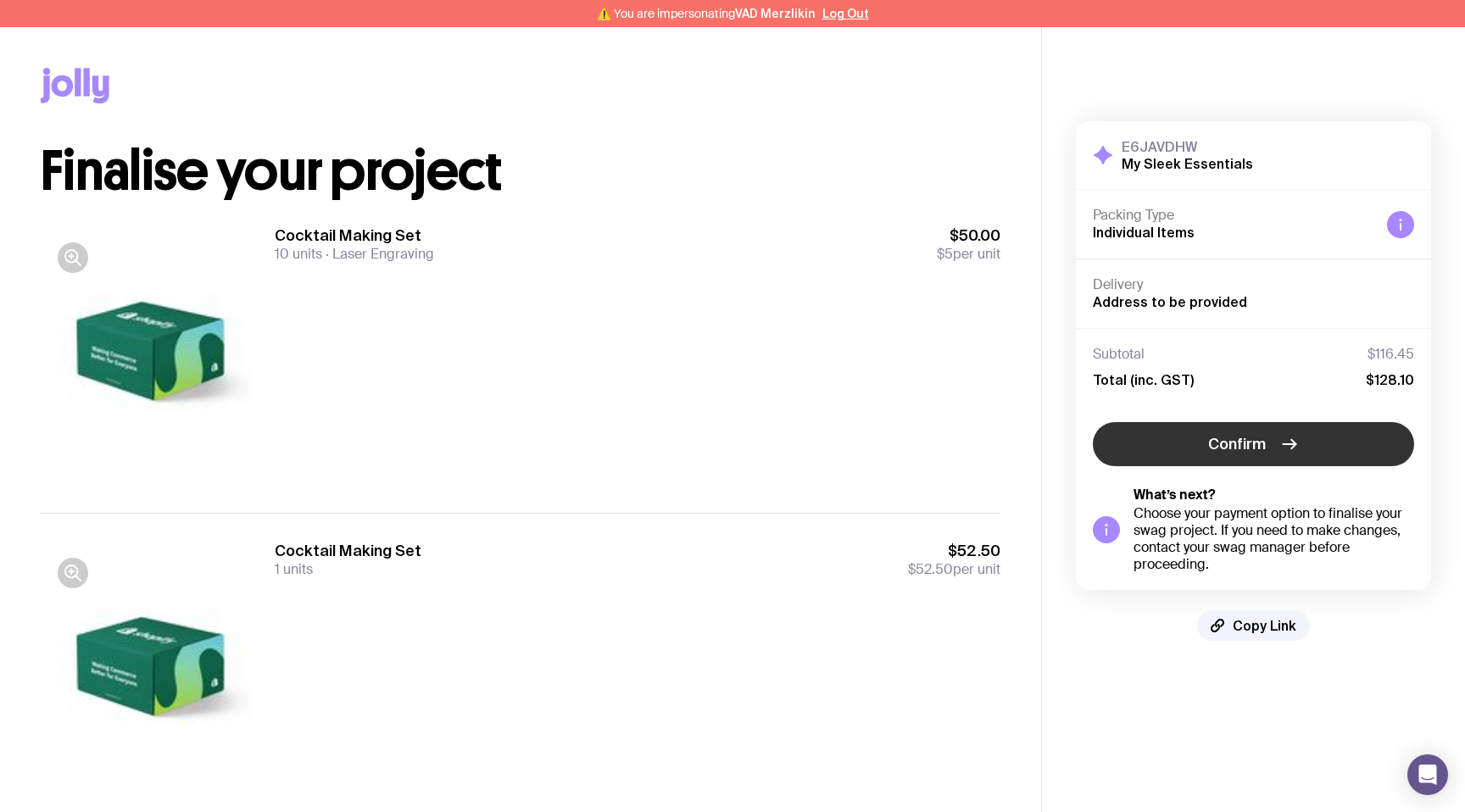
click at [1276, 455] on button "Confirm" at bounding box center [1254, 444] width 322 height 44
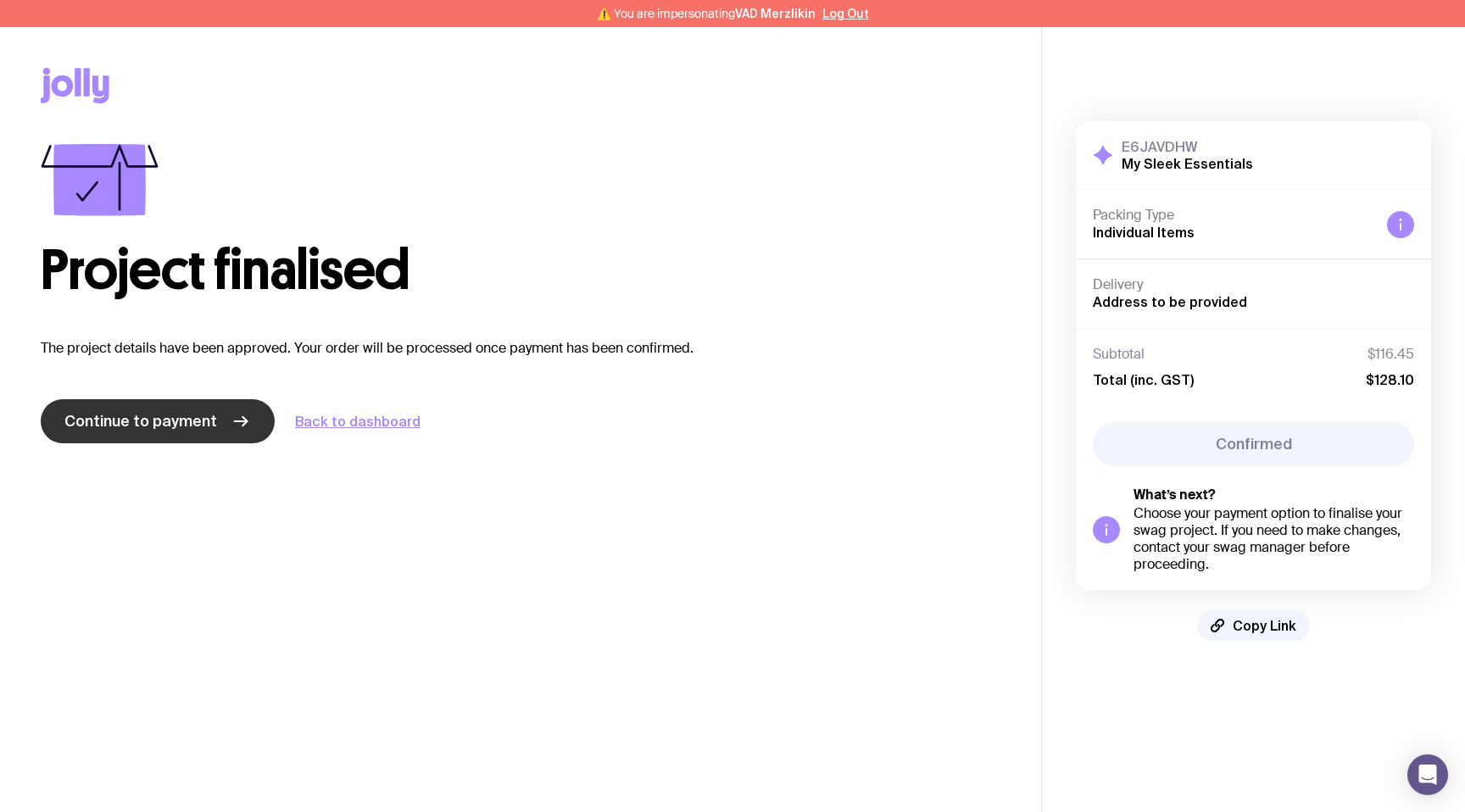
click at [199, 419] on span "Continue to payment" at bounding box center [141, 421] width 153 height 21
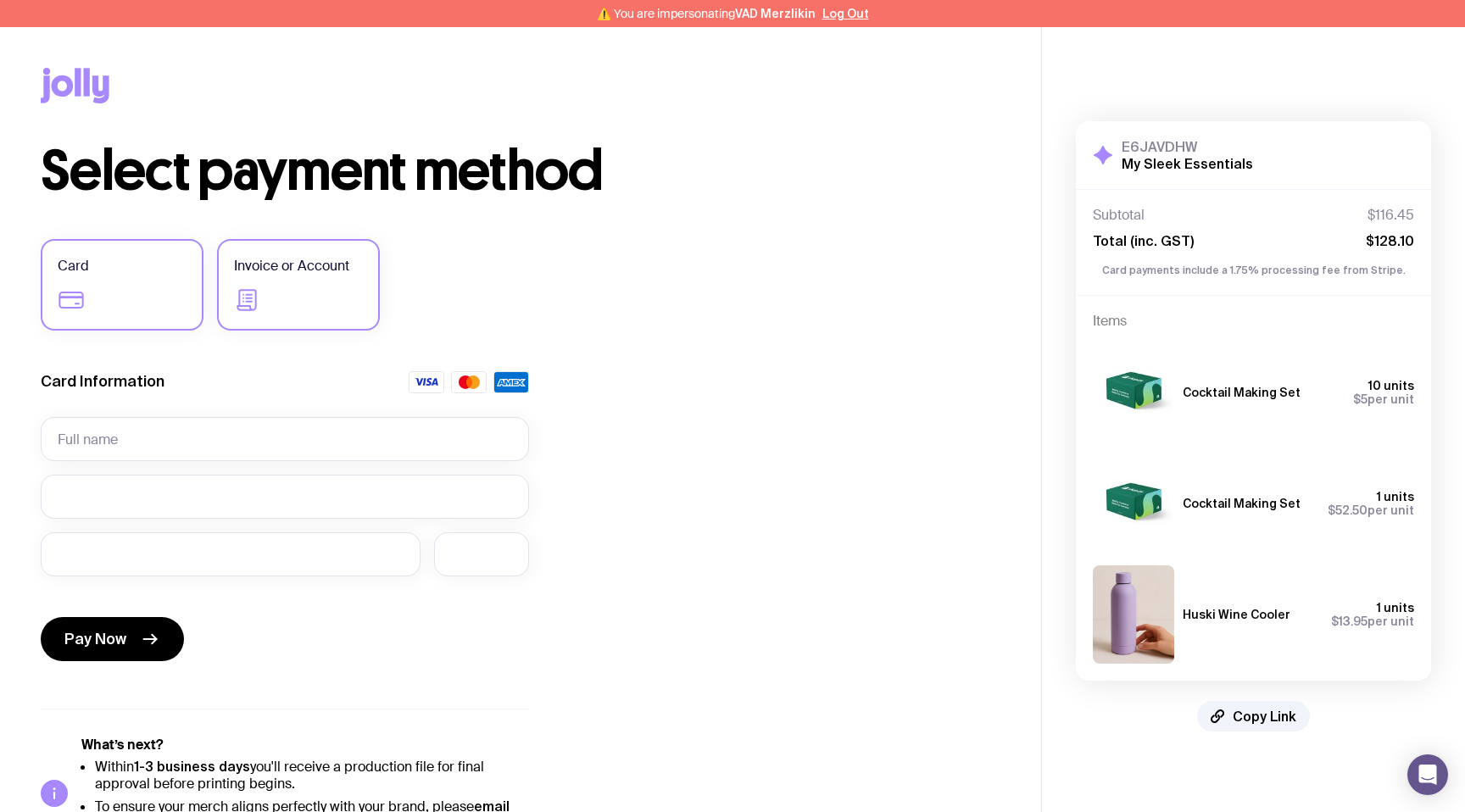
click at [301, 296] on label "Invoice or Account" at bounding box center [298, 285] width 163 height 92
click at [0, 0] on input "Invoice or Account" at bounding box center [0, 0] width 0 height 0
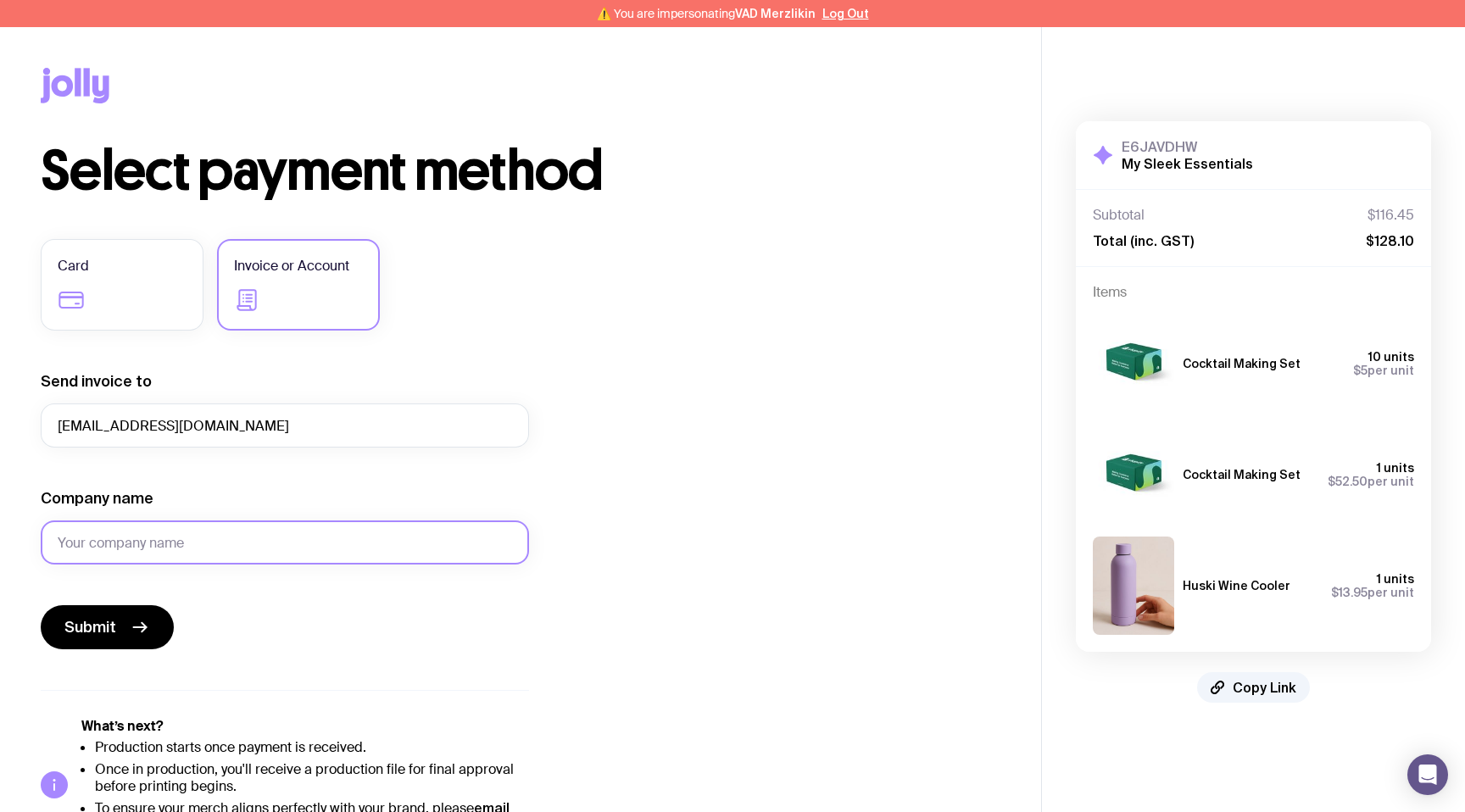
click at [203, 529] on input "Company name" at bounding box center [285, 543] width 489 height 44
type input "TEST"
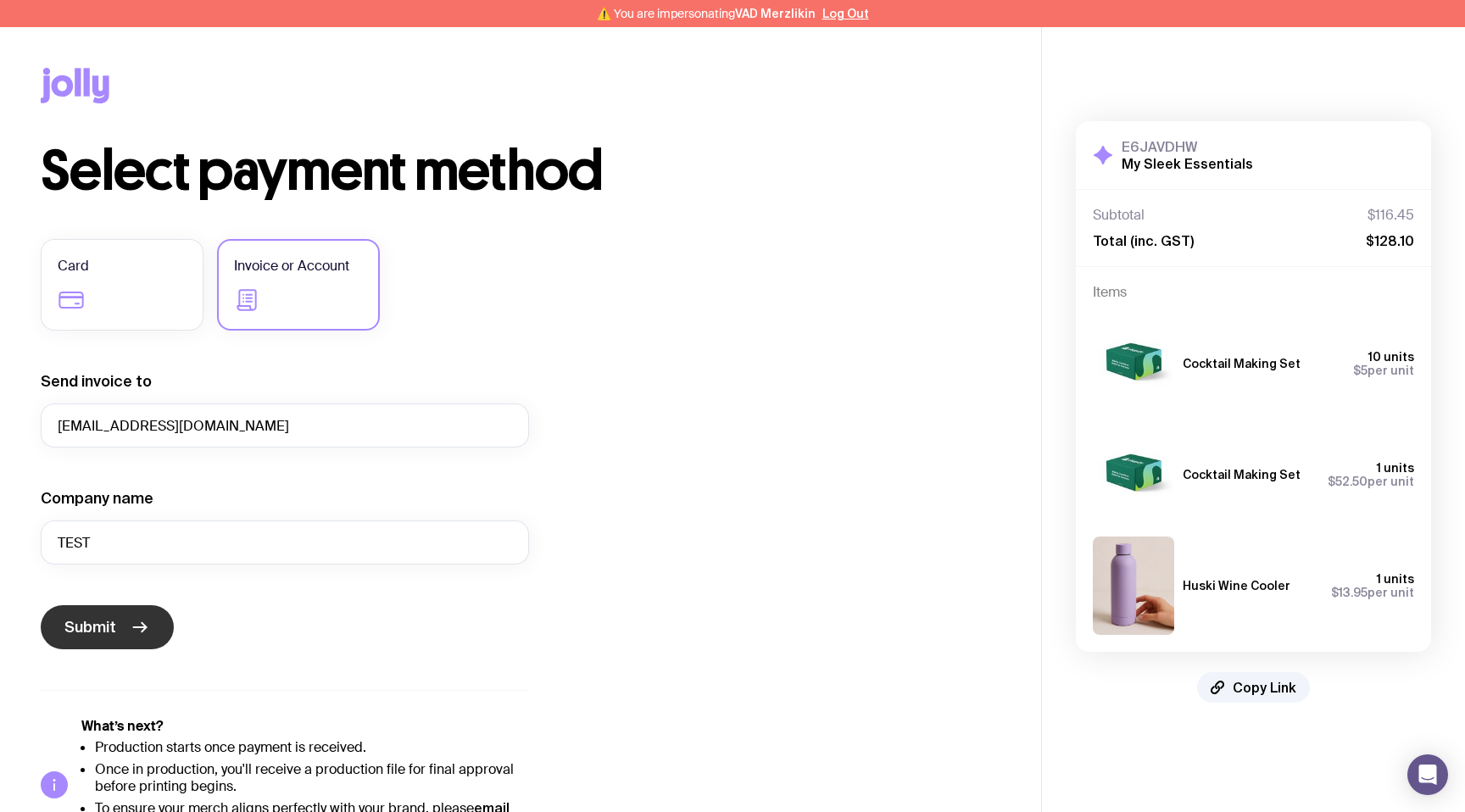
click at [98, 628] on span "Submit" at bounding box center [91, 627] width 52 height 21
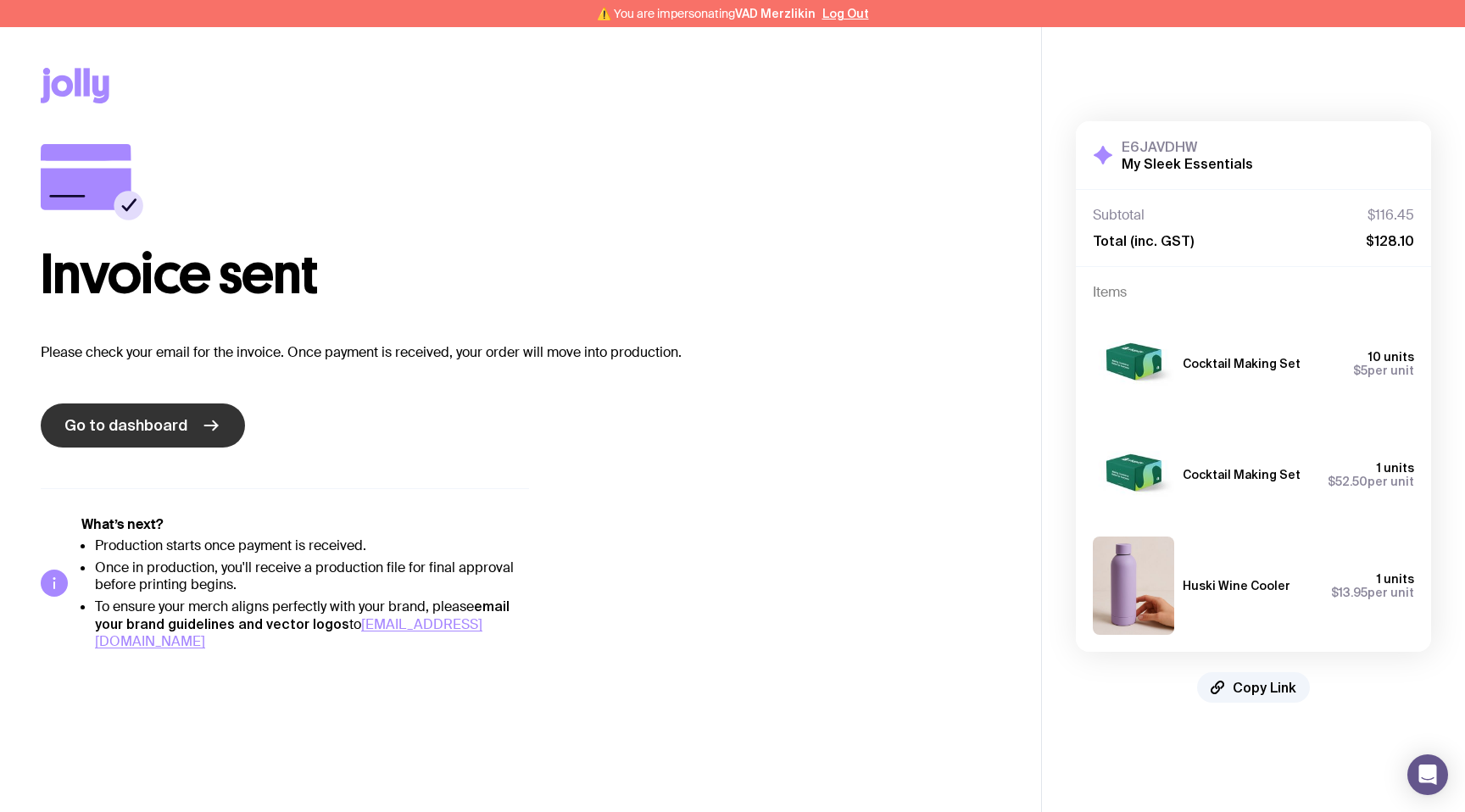
click at [183, 426] on link "Go to dashboard" at bounding box center [143, 425] width 205 height 44
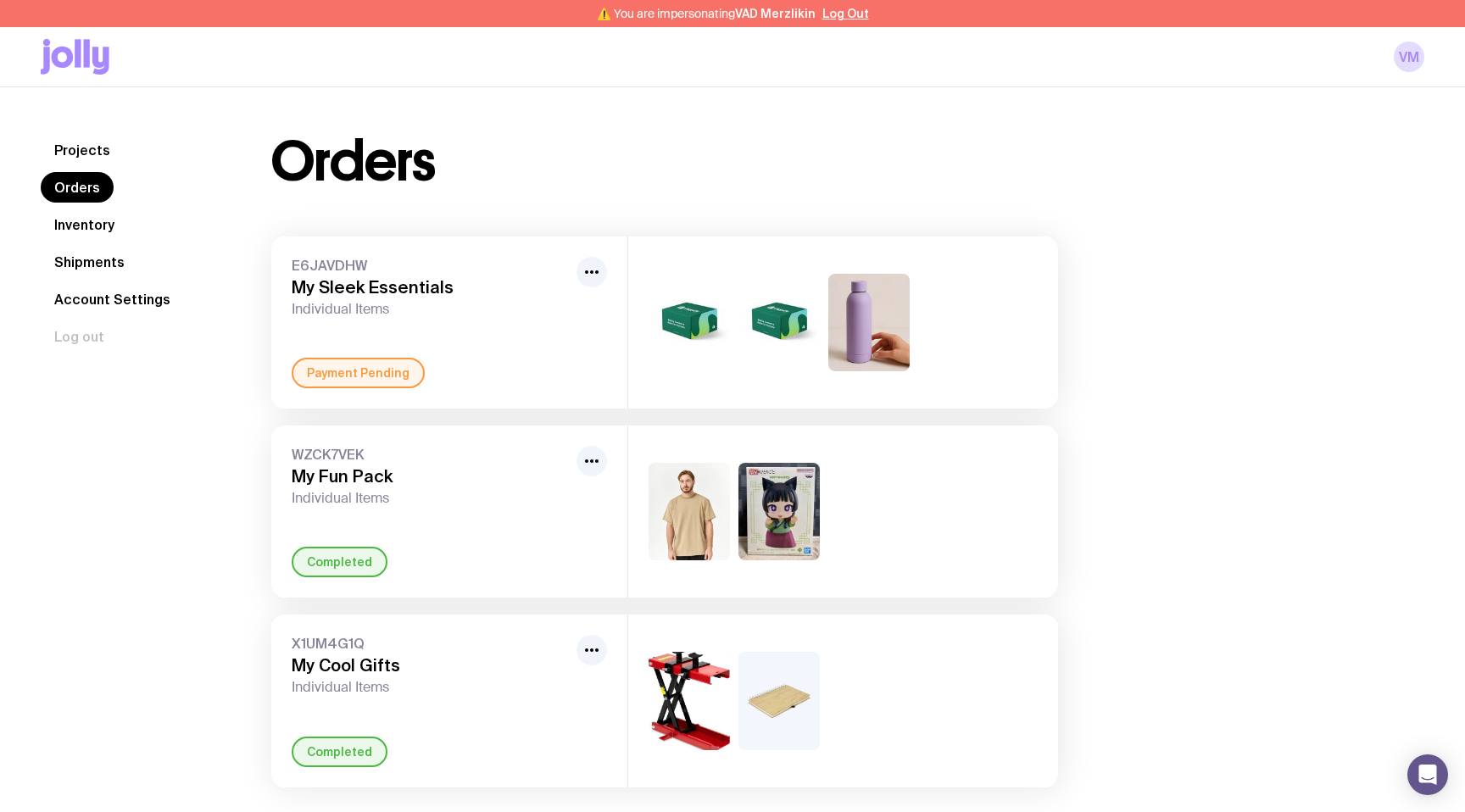
click at [362, 265] on span "E6JAVDHW" at bounding box center [431, 265] width 278 height 17
click at [349, 263] on span "E6JAVDHW" at bounding box center [431, 265] width 278 height 17
copy span "E6JAVDHW"
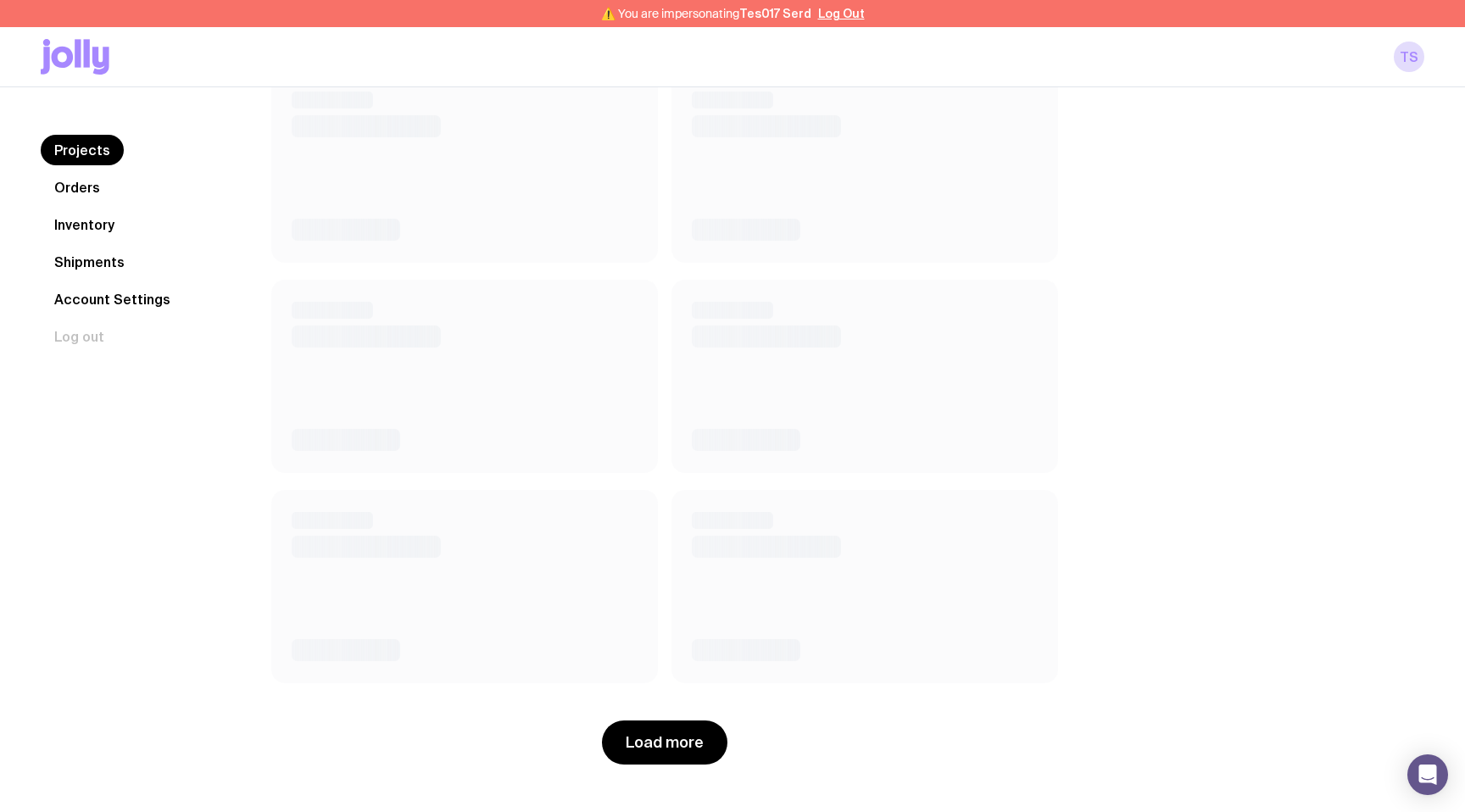
scroll to position [1446, 0]
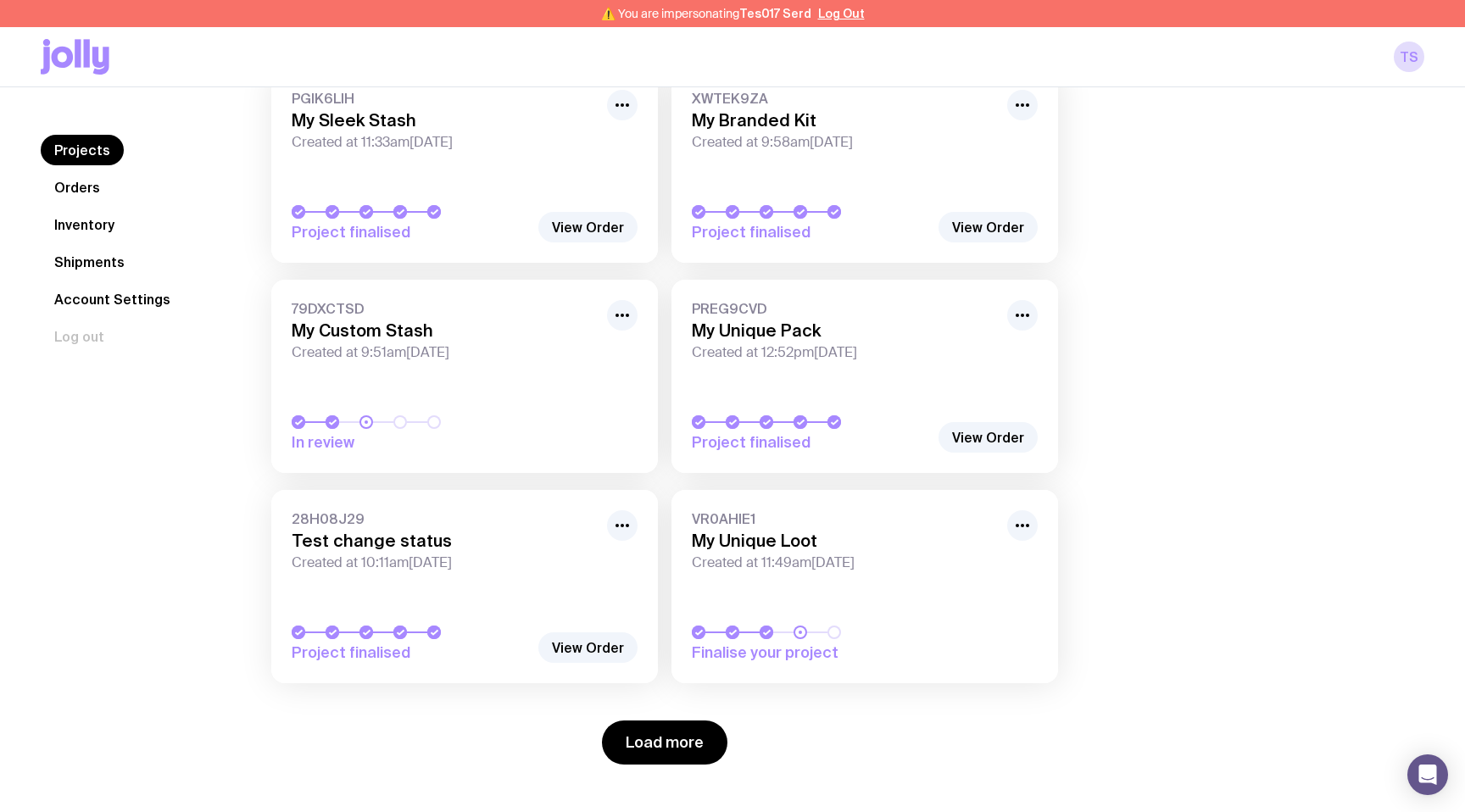
click at [741, 587] on link "VR0AHIE1 My Unique Loot Created at 11:49am[DATE] Finalise your project" at bounding box center [865, 587] width 386 height 193
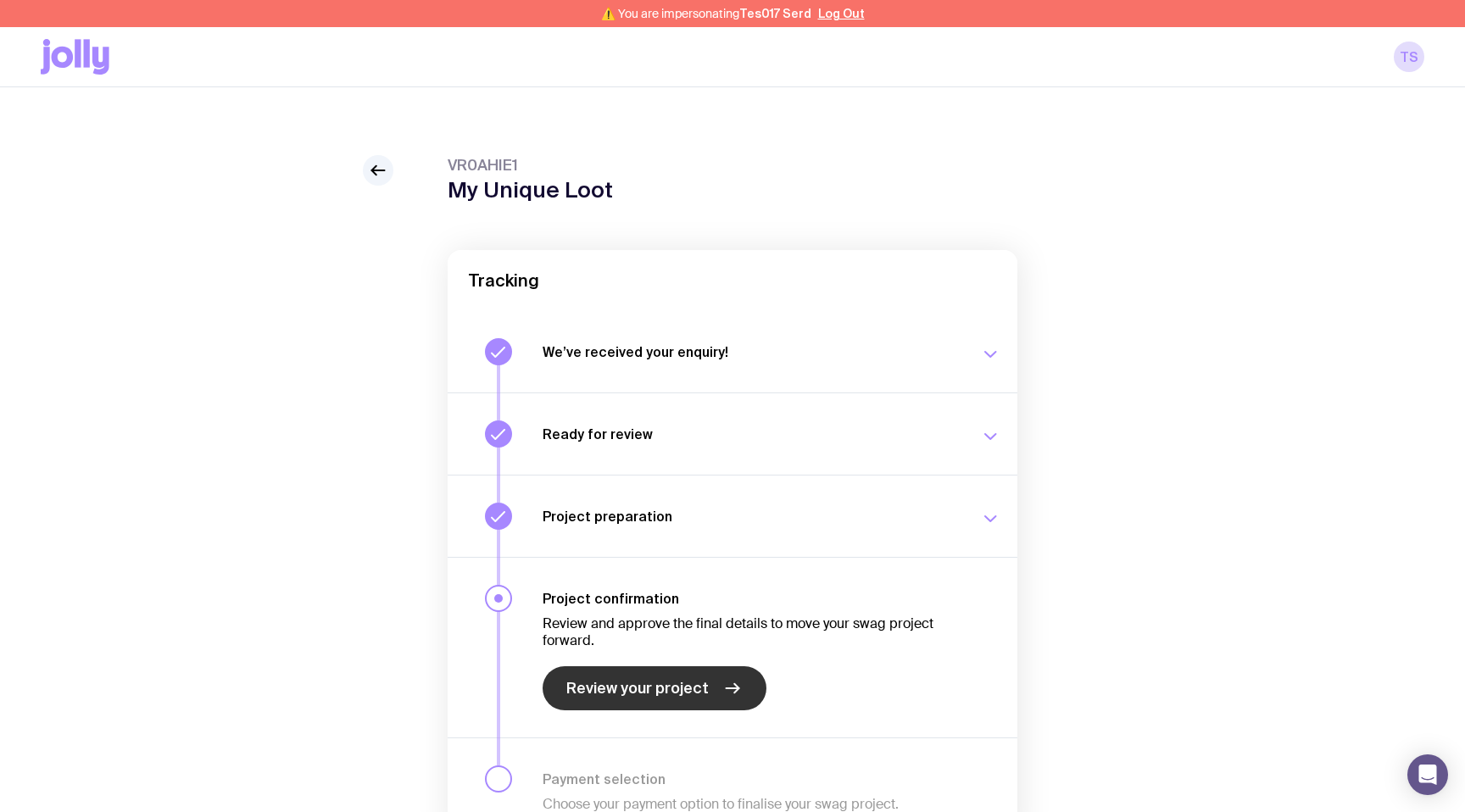
click at [654, 688] on span "Review your project" at bounding box center [638, 688] width 143 height 21
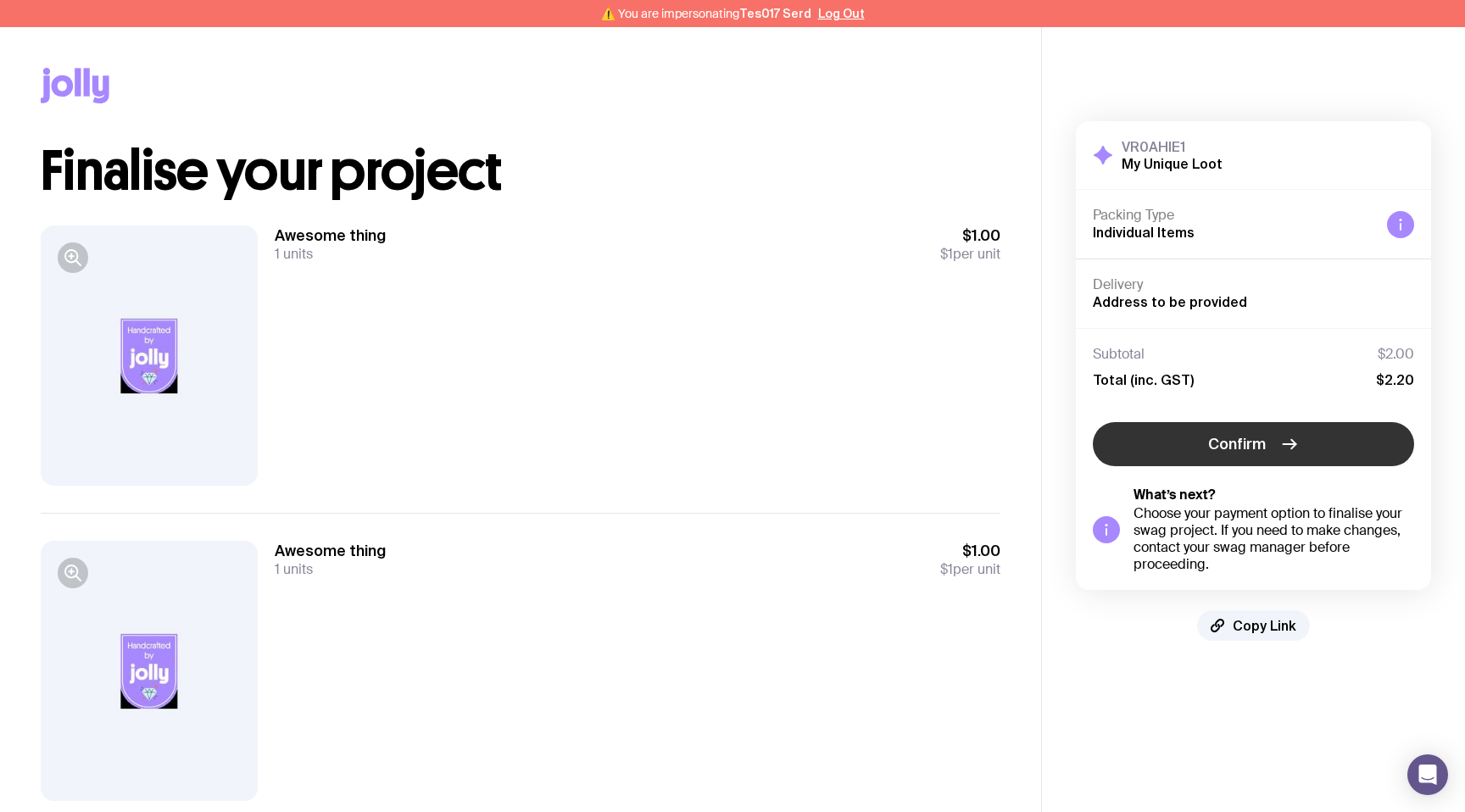
click at [1124, 456] on button "Confirm" at bounding box center [1254, 444] width 322 height 44
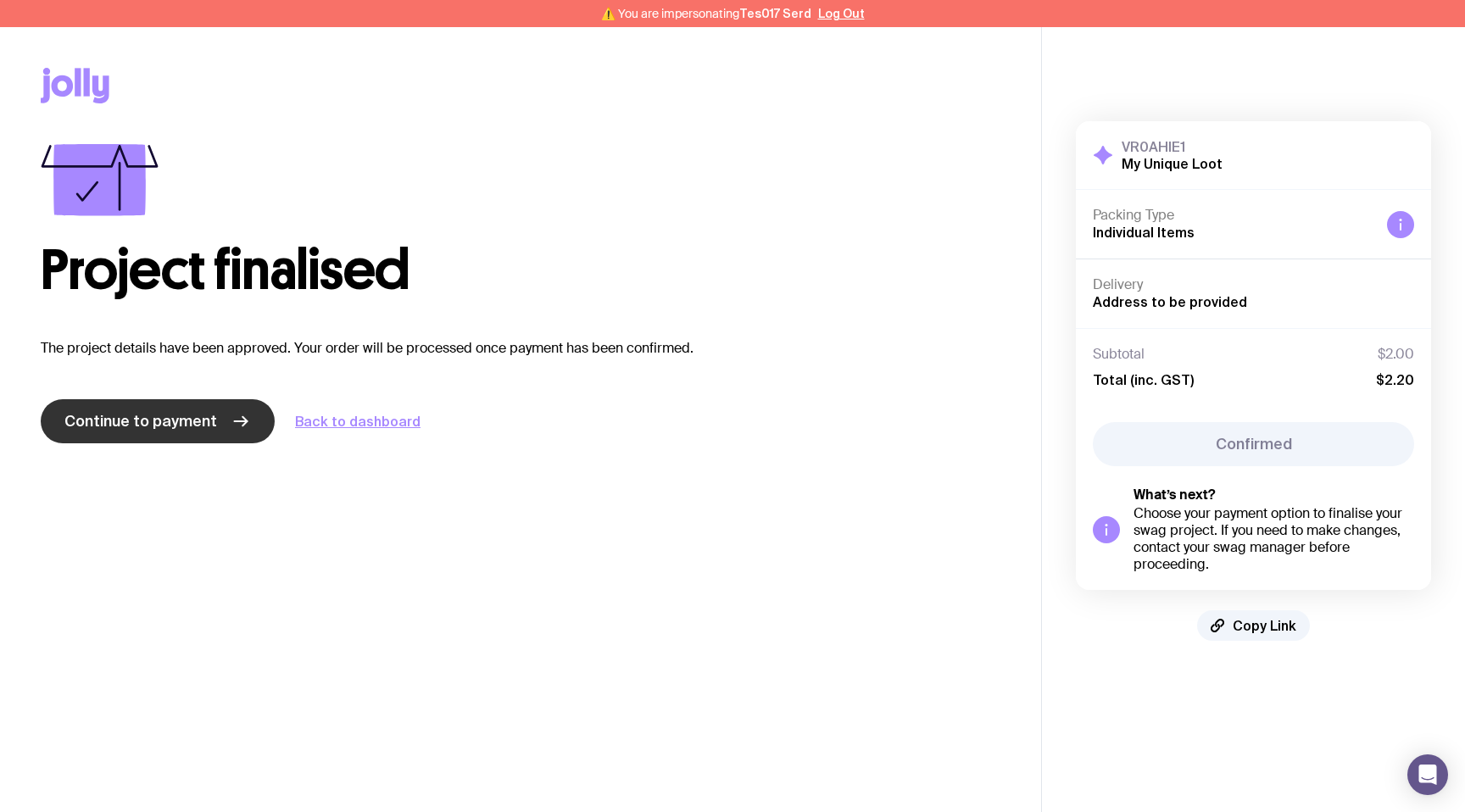
click at [147, 424] on span "Continue to payment" at bounding box center [141, 421] width 153 height 21
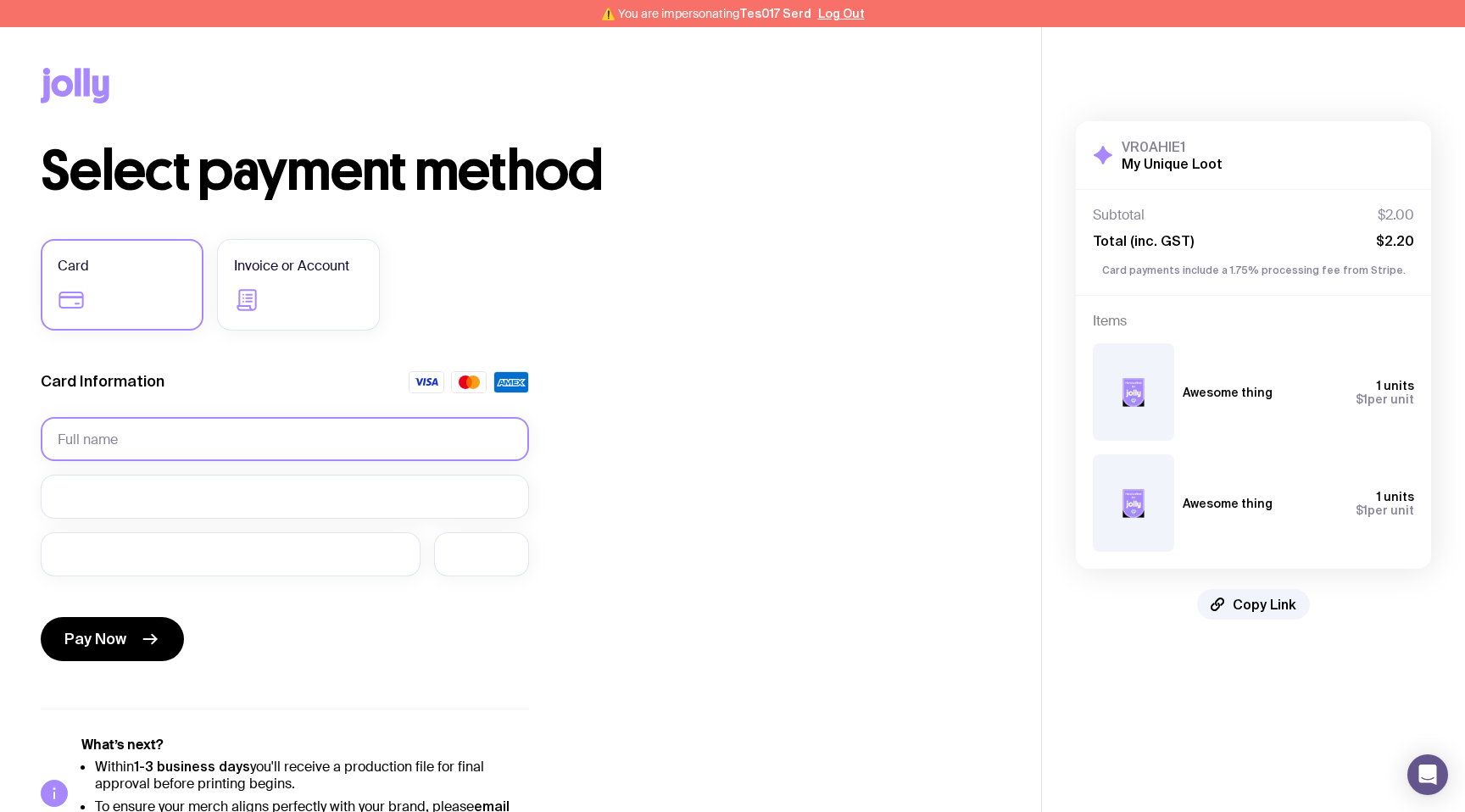
click at [151, 423] on input "text" at bounding box center [285, 438] width 489 height 44
type input "[PERSON_NAME]"
click at [118, 642] on span "Pay Now" at bounding box center [95, 640] width 62 height 21
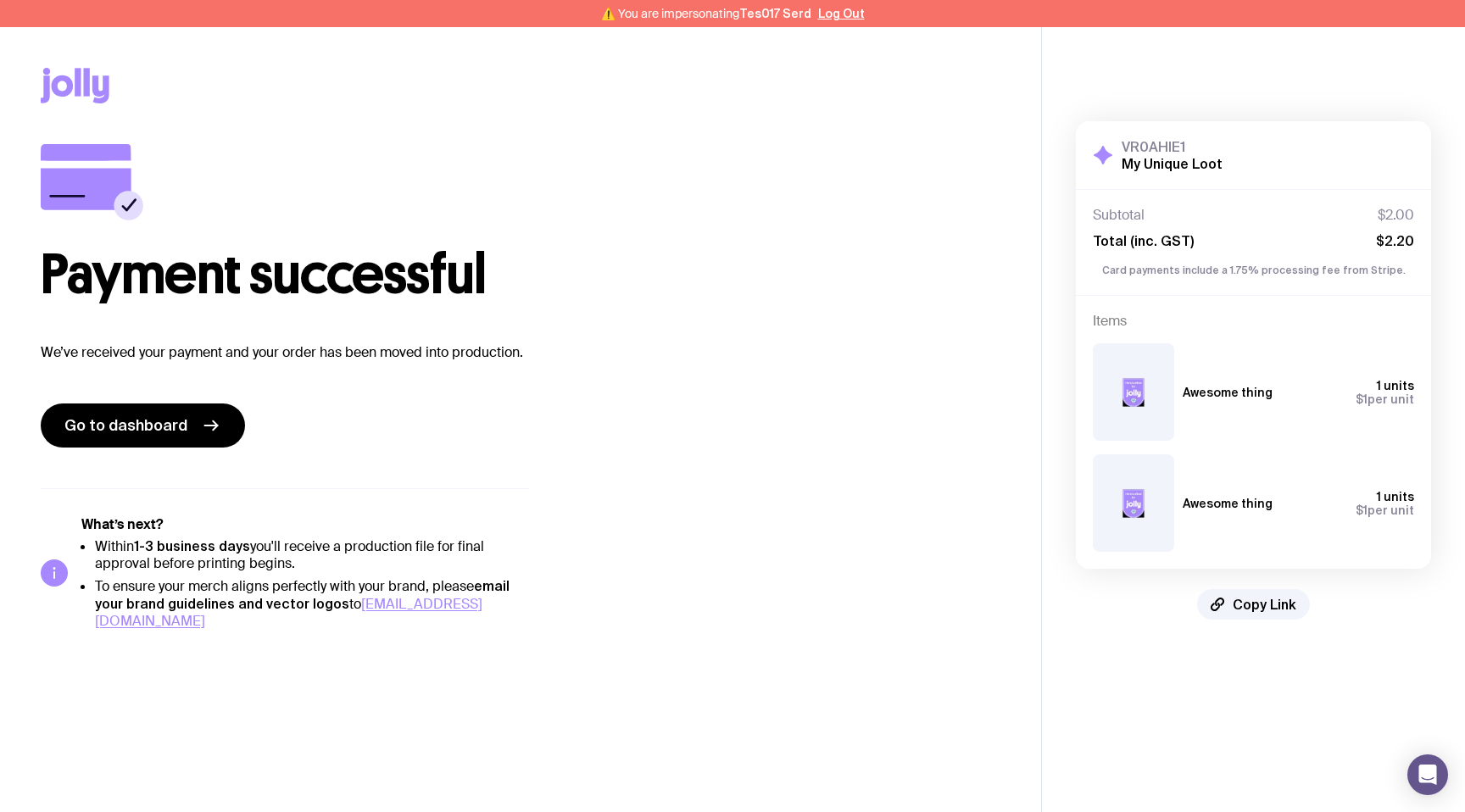
click at [183, 402] on div "Payment successful We’ve received your payment and your order has been moved in…" at bounding box center [520, 296] width 960 height 304
click at [159, 429] on span "Go to dashboard" at bounding box center [126, 426] width 123 height 21
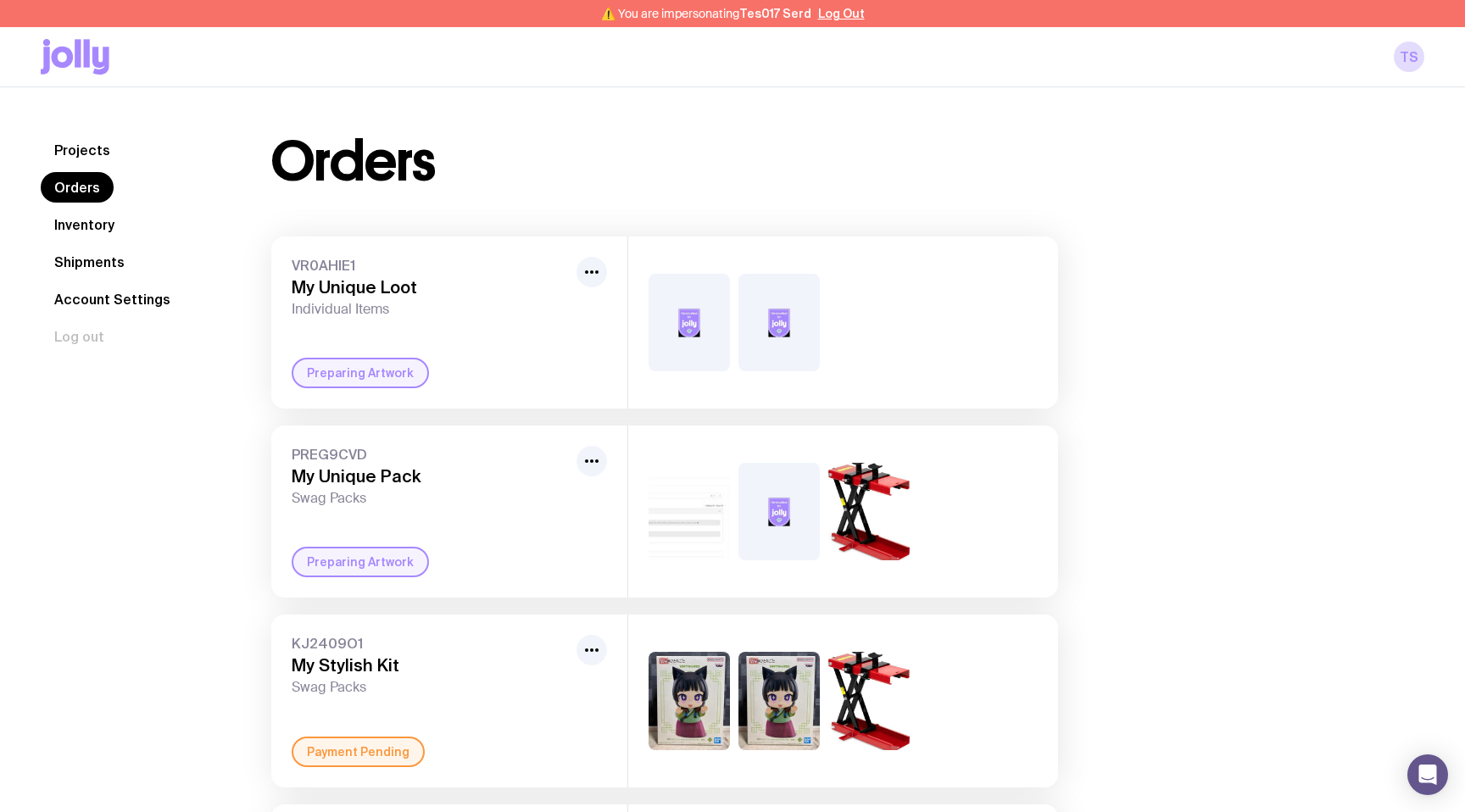
click at [93, 158] on link "Projects" at bounding box center [82, 150] width 84 height 31
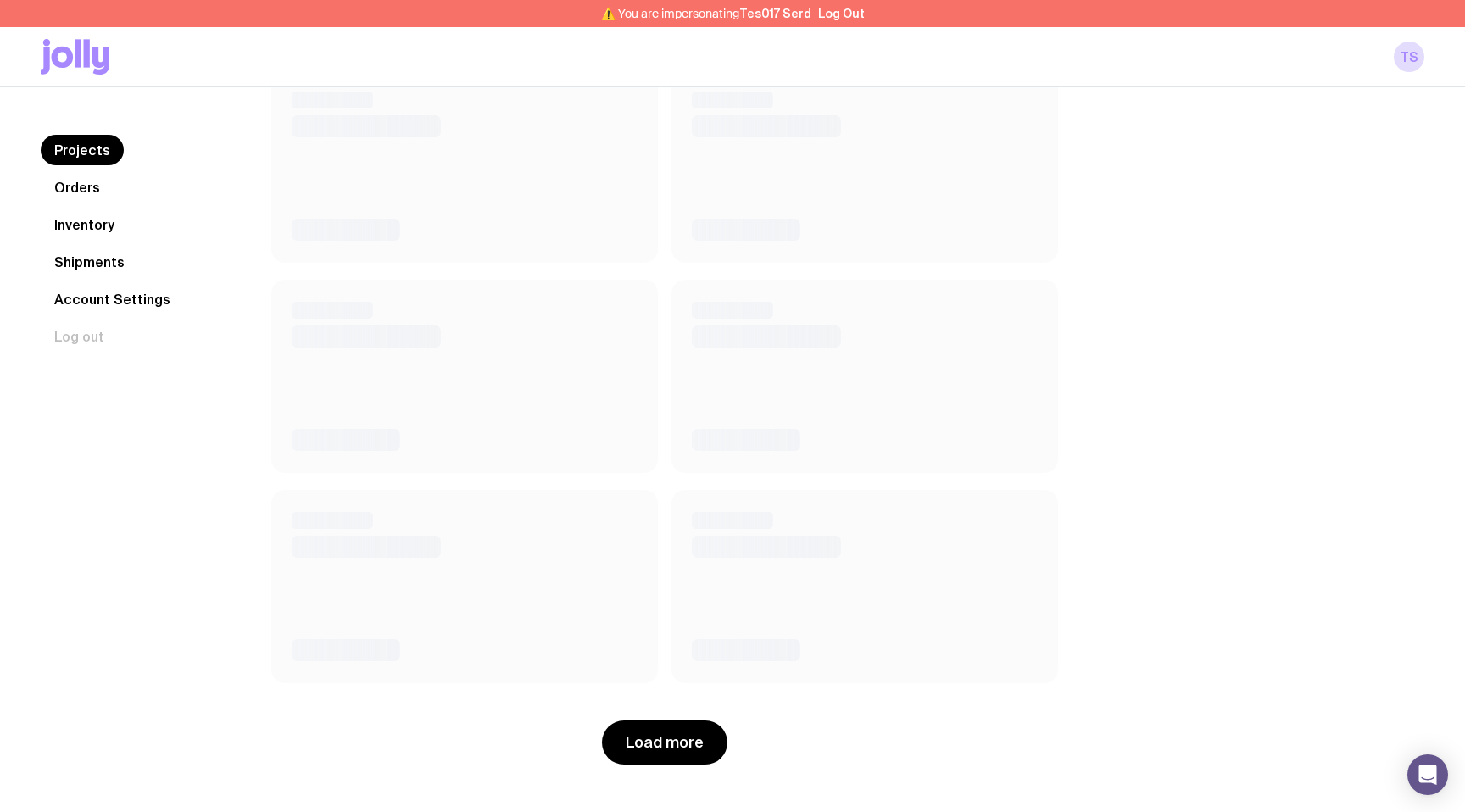
scroll to position [1446, 0]
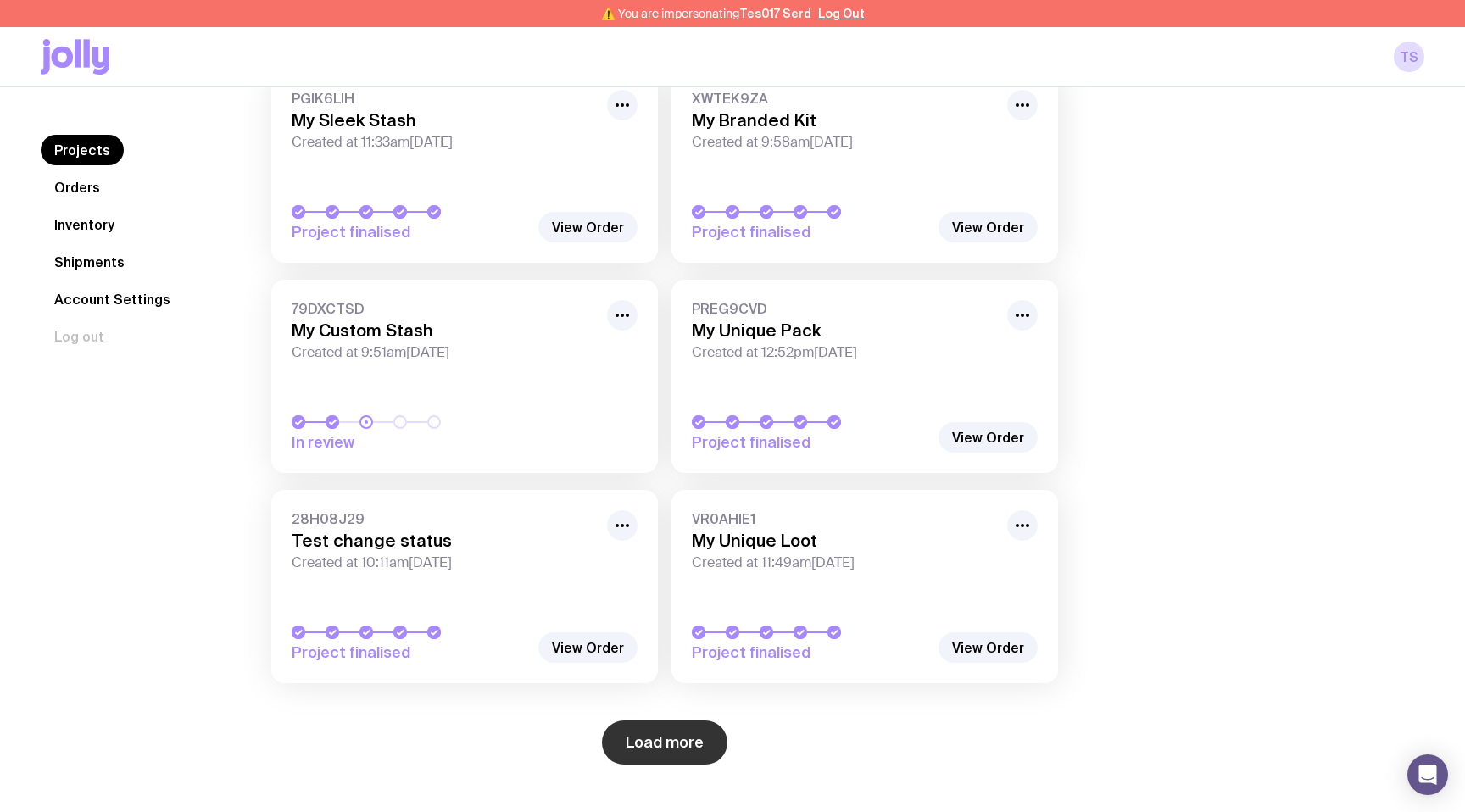
click at [651, 755] on button "Load more" at bounding box center [665, 742] width 126 height 44
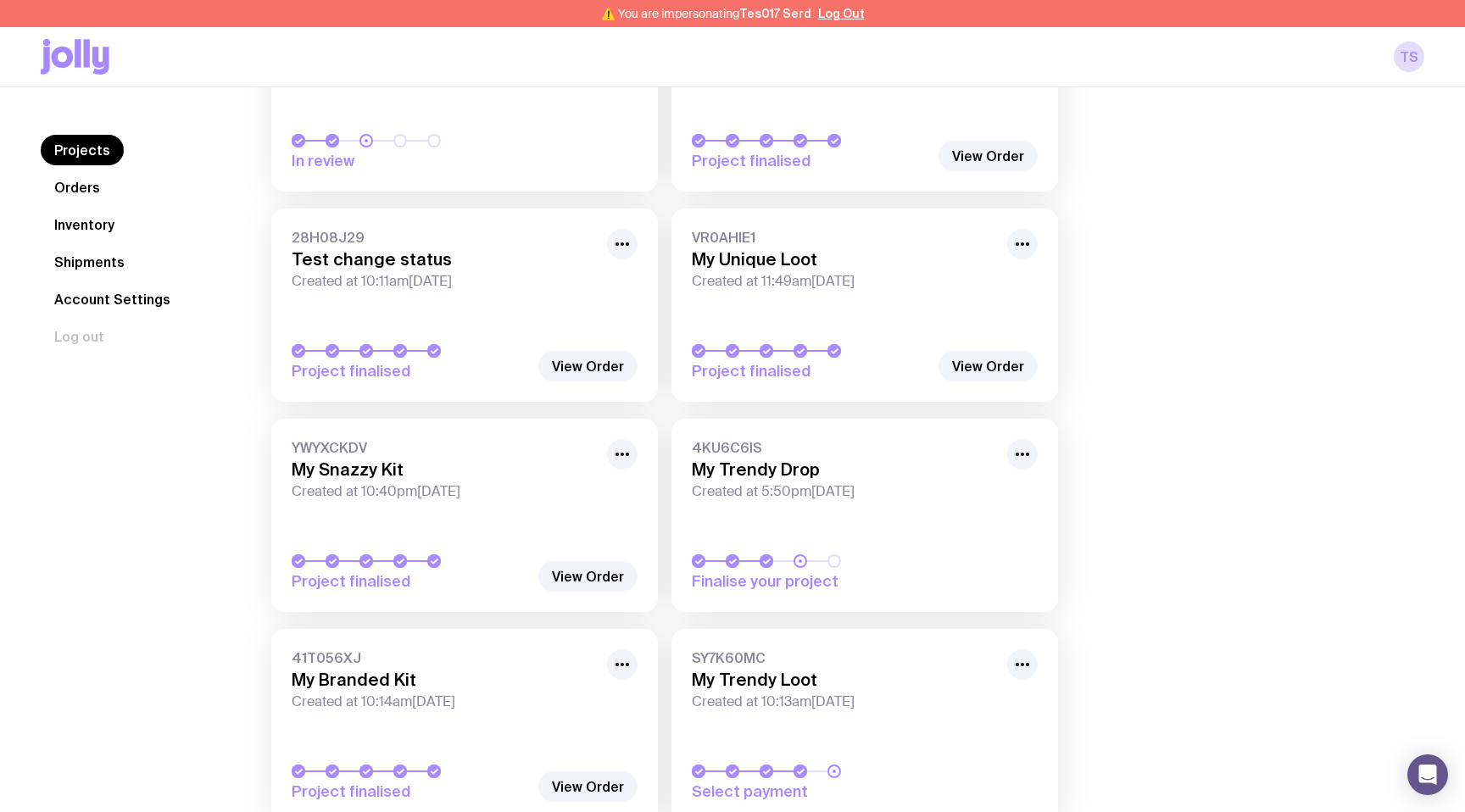
scroll to position [1734, 0]
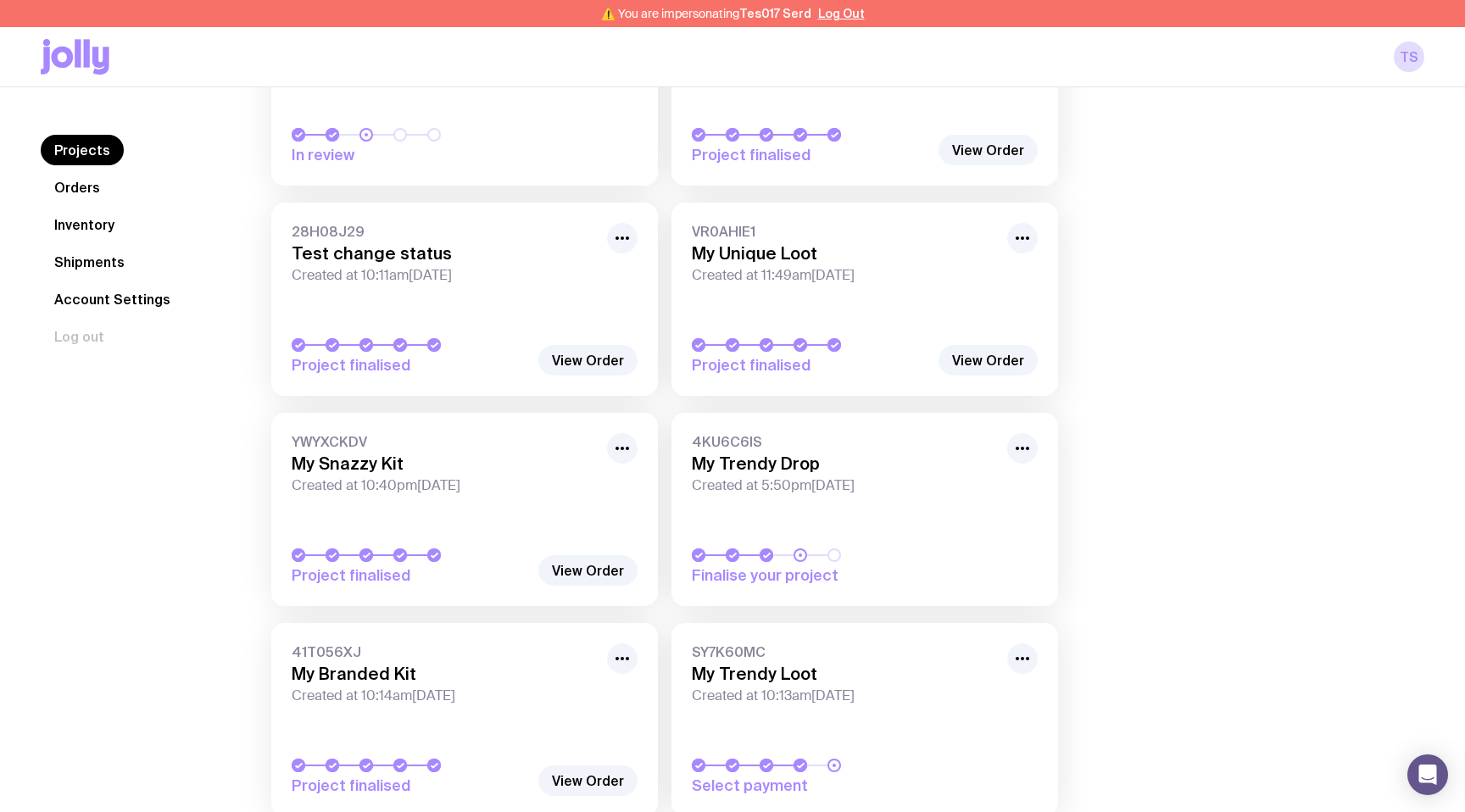
click at [807, 506] on link "4KU6C6IS My Trendy Drop Created at 5:50pm, Wed 13th Aug 2025 Finalise your proj…" at bounding box center [865, 509] width 386 height 193
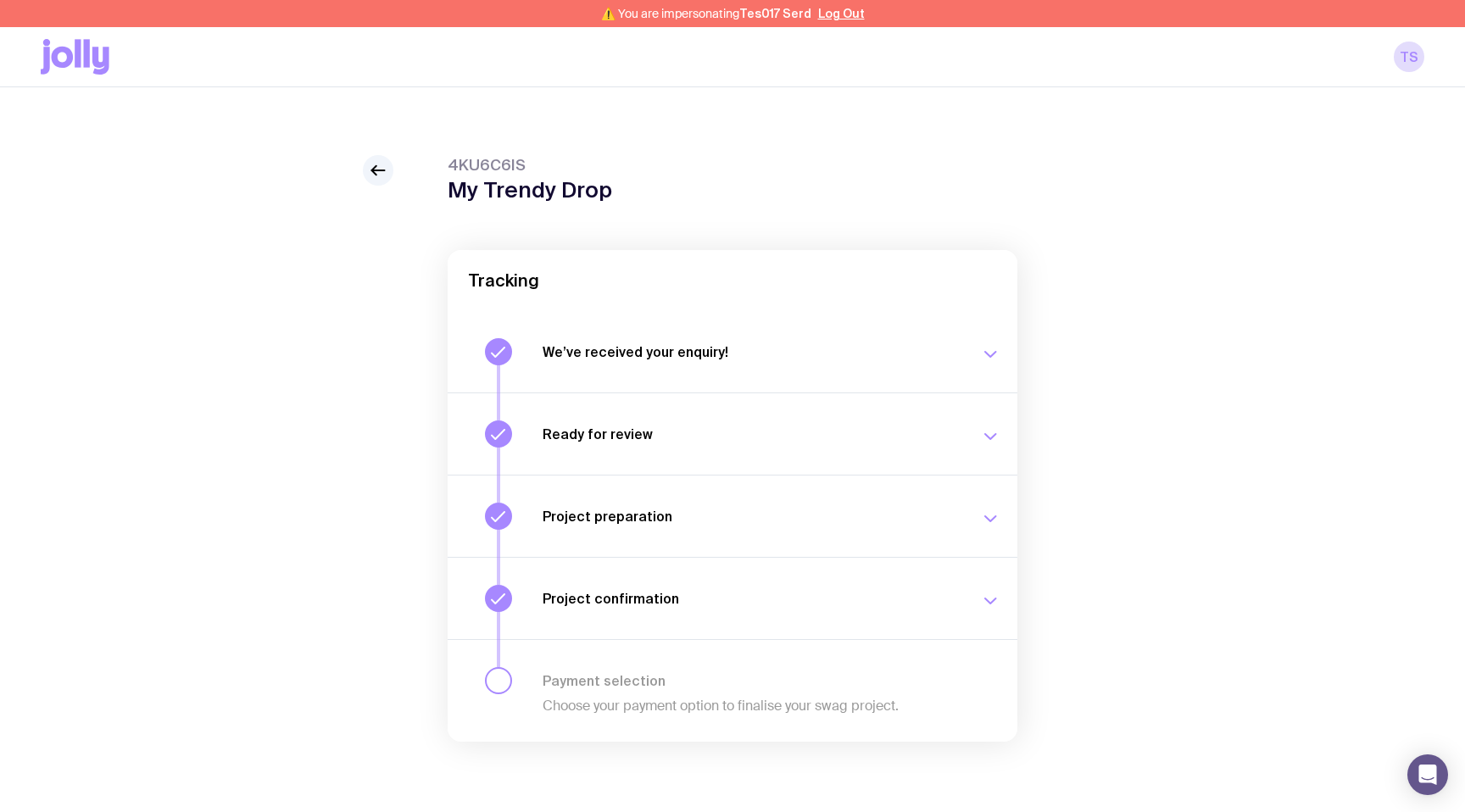
click at [618, 610] on div "Project confirmation Review and approve the final details to move your swag pro…" at bounding box center [772, 598] width 458 height 27
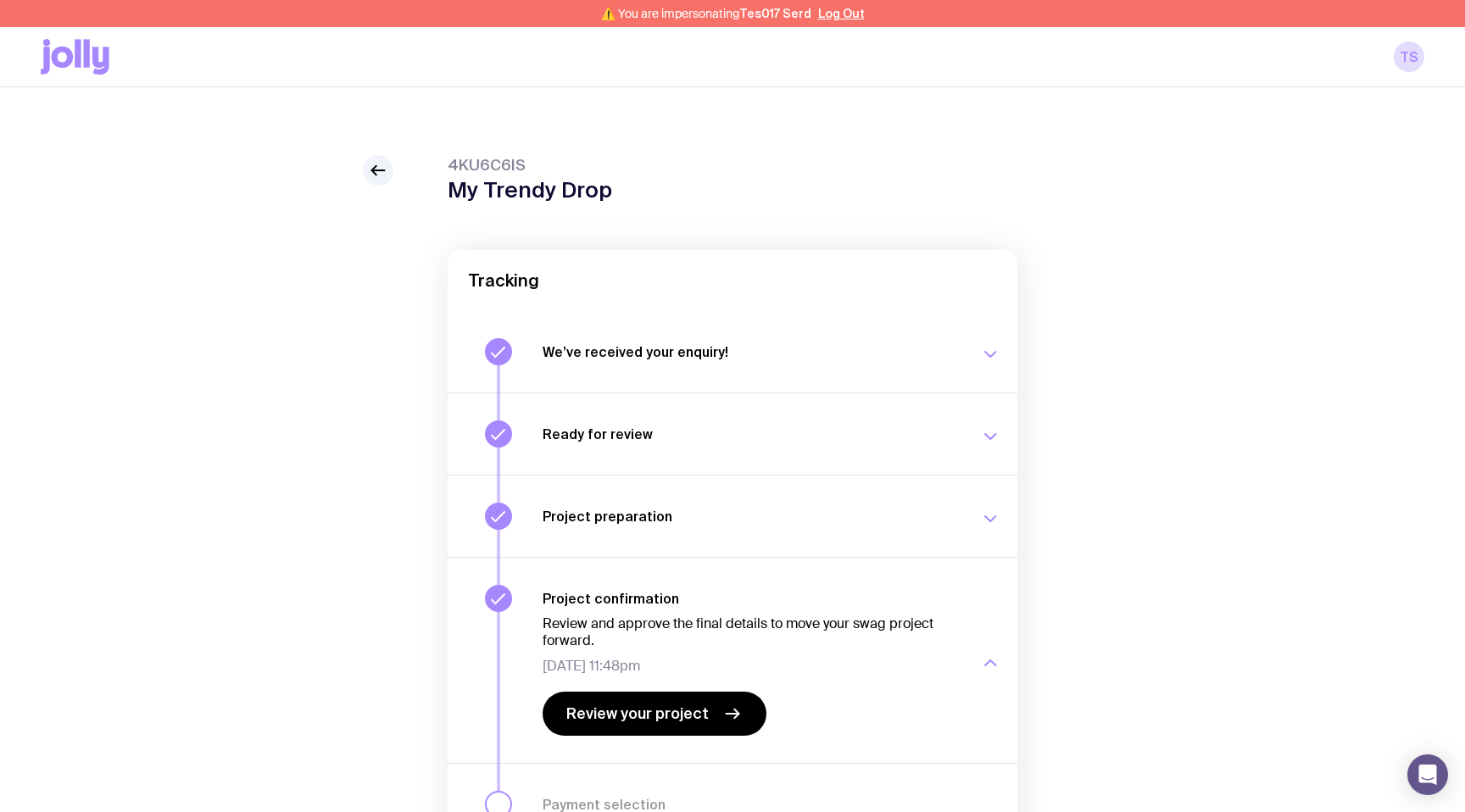
scroll to position [121, 0]
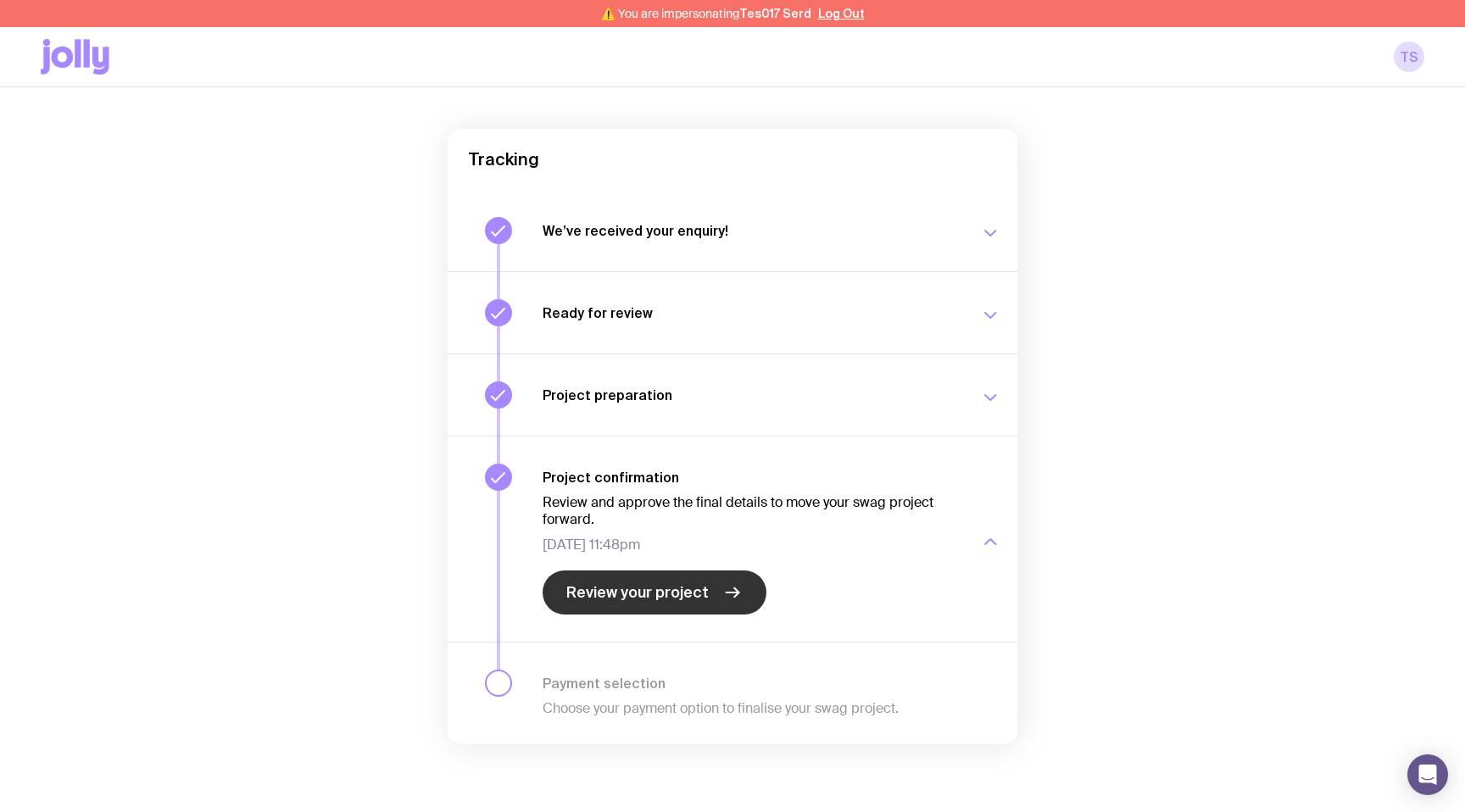
click at [617, 594] on span "Review your project" at bounding box center [638, 593] width 143 height 21
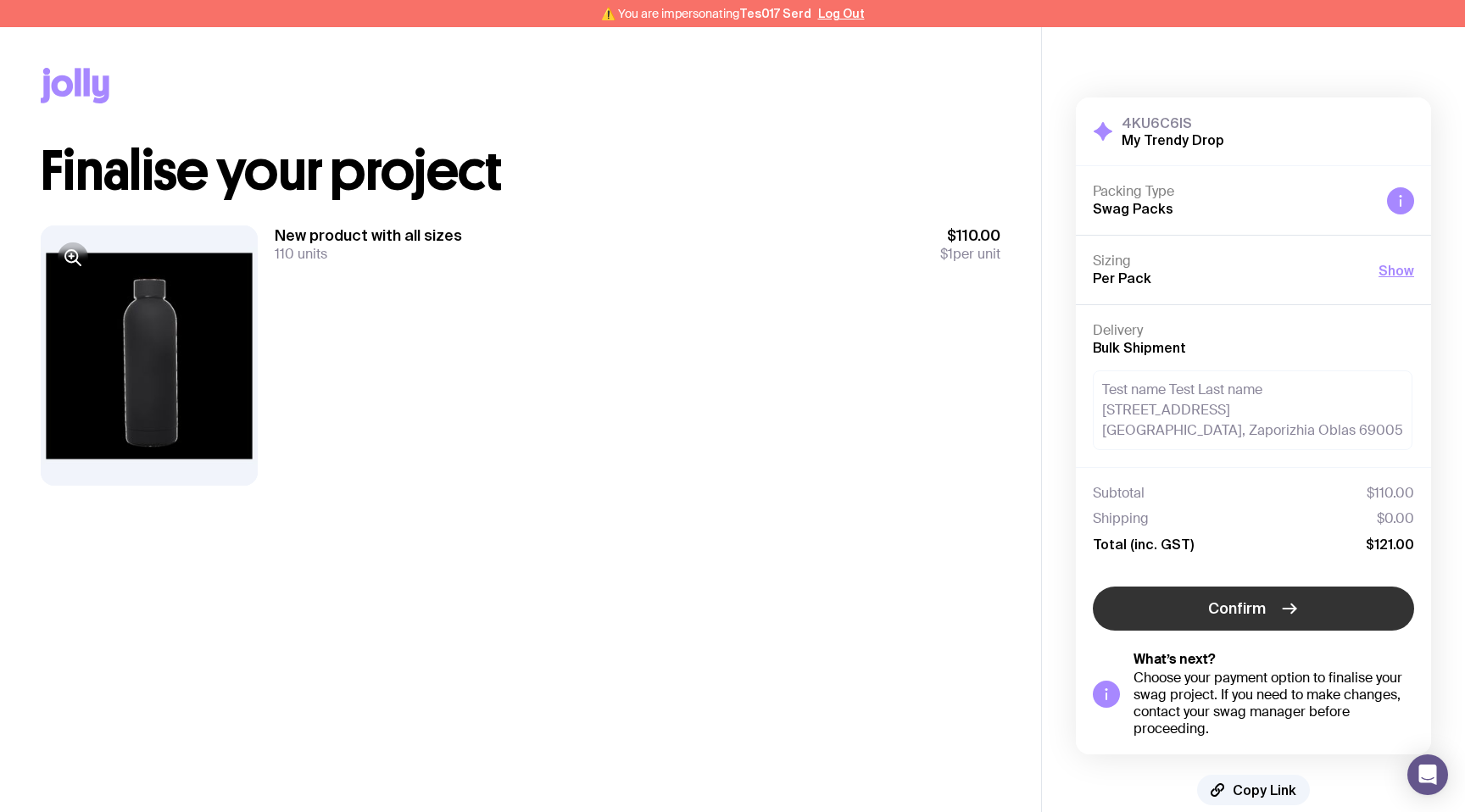
click at [1238, 601] on span "Confirm" at bounding box center [1237, 609] width 57 height 21
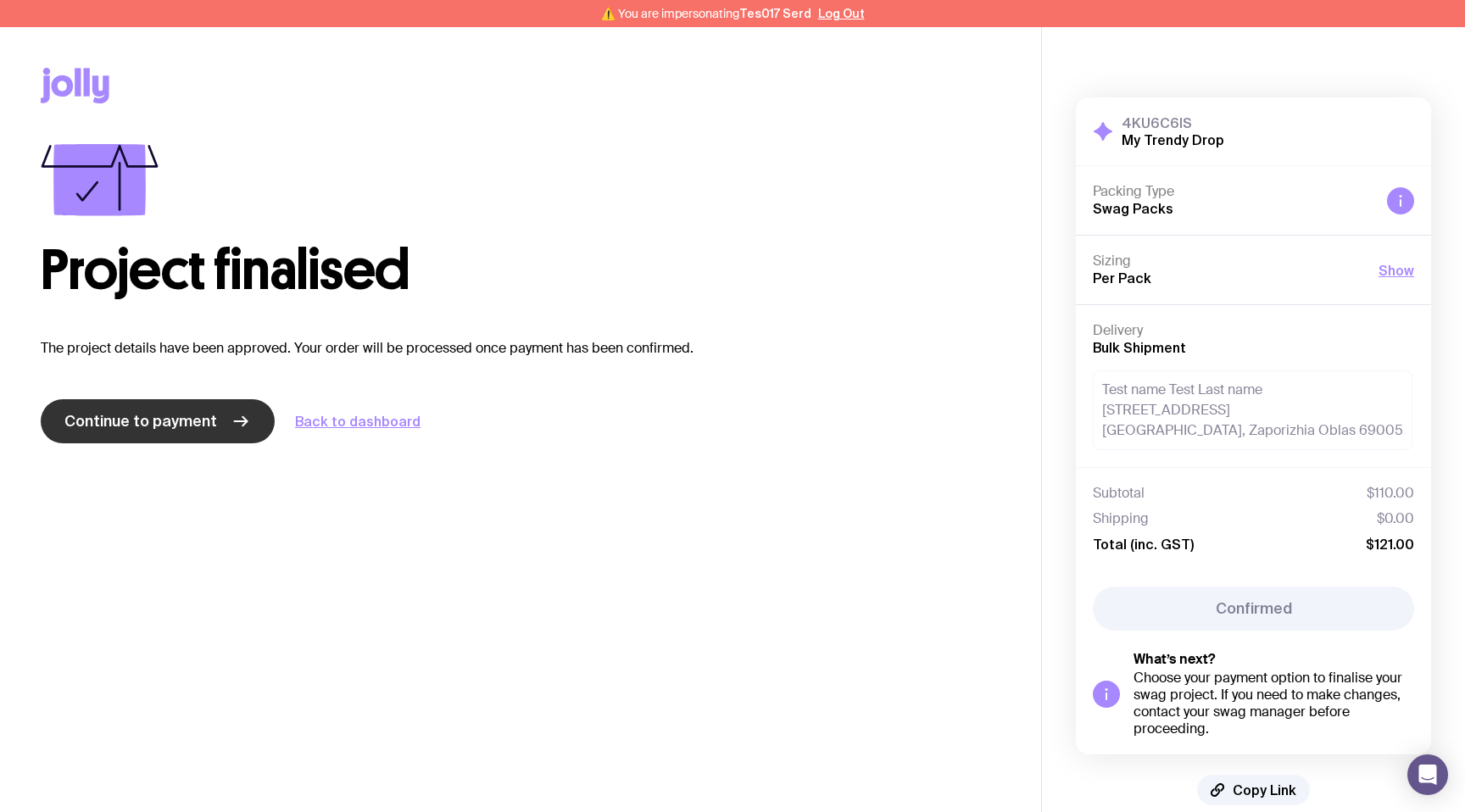
click at [188, 423] on span "Continue to payment" at bounding box center [141, 421] width 153 height 21
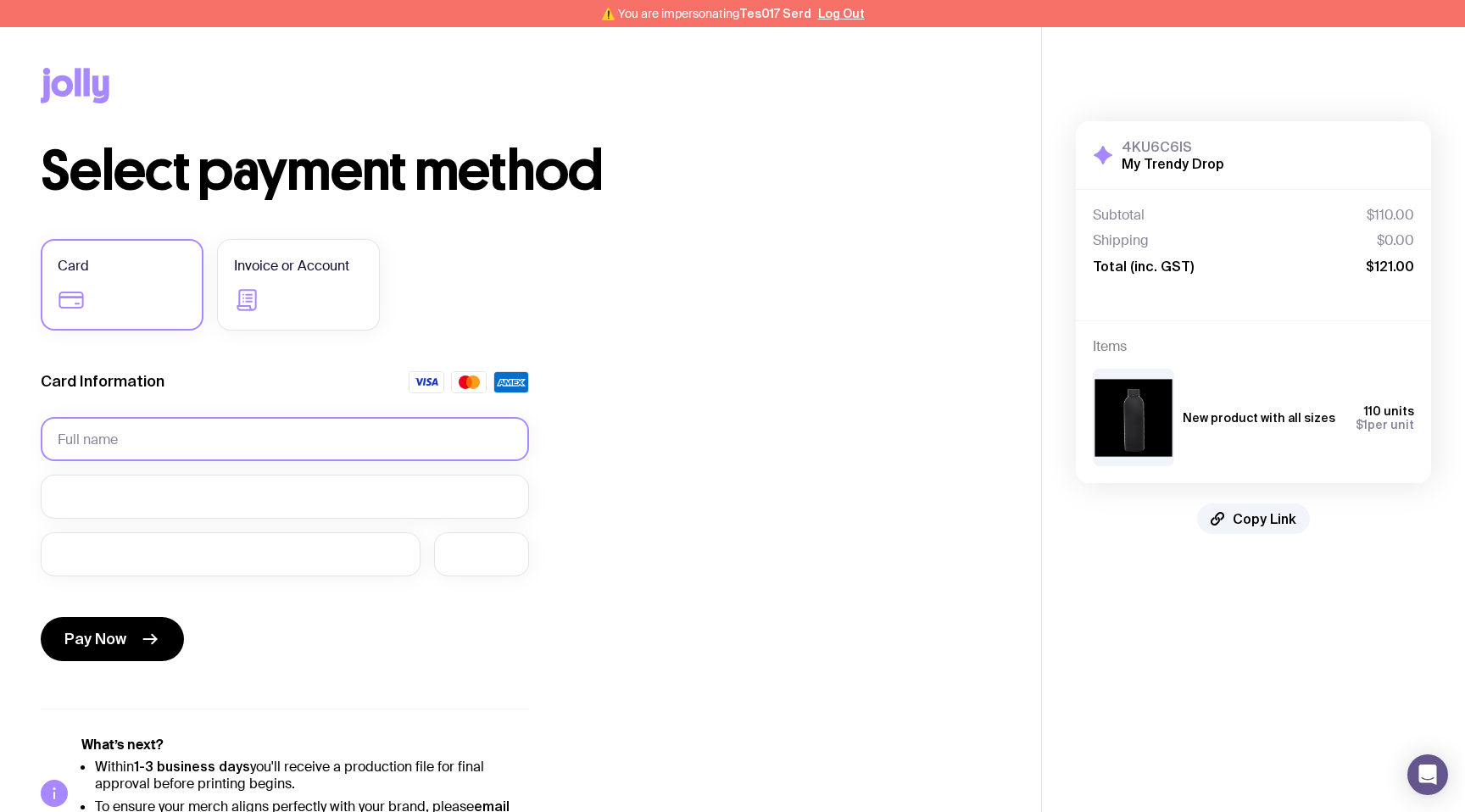
click at [174, 426] on input "text" at bounding box center [285, 438] width 489 height 44
type input "hanna kuzii"
click at [83, 641] on span "Pay Now" at bounding box center [95, 640] width 62 height 21
